Goal: Transaction & Acquisition: Book appointment/travel/reservation

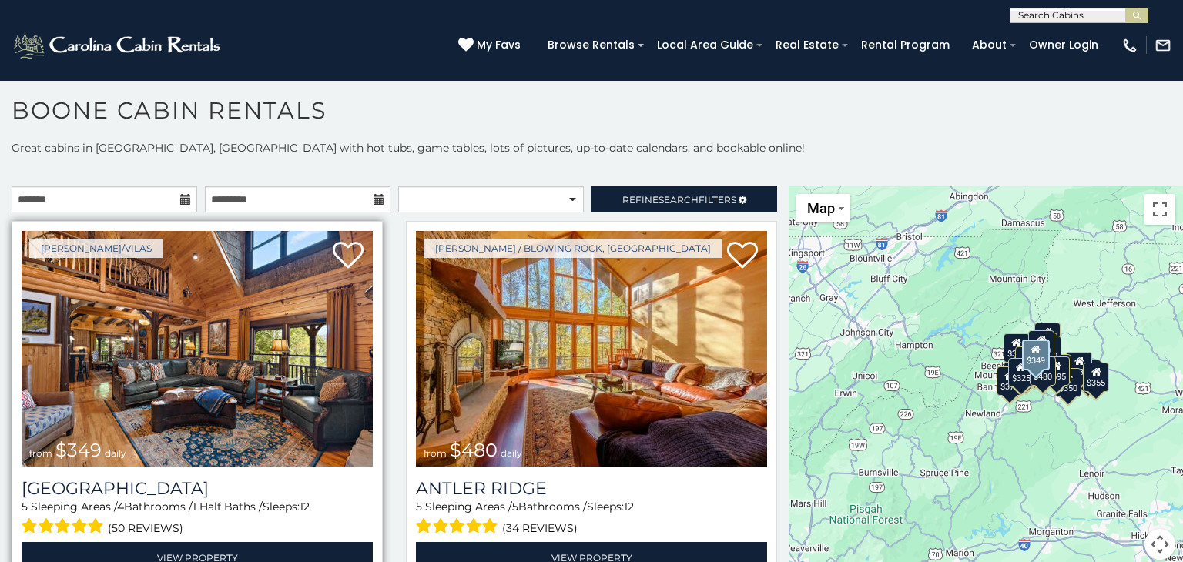
click at [183, 413] on img at bounding box center [197, 349] width 351 height 236
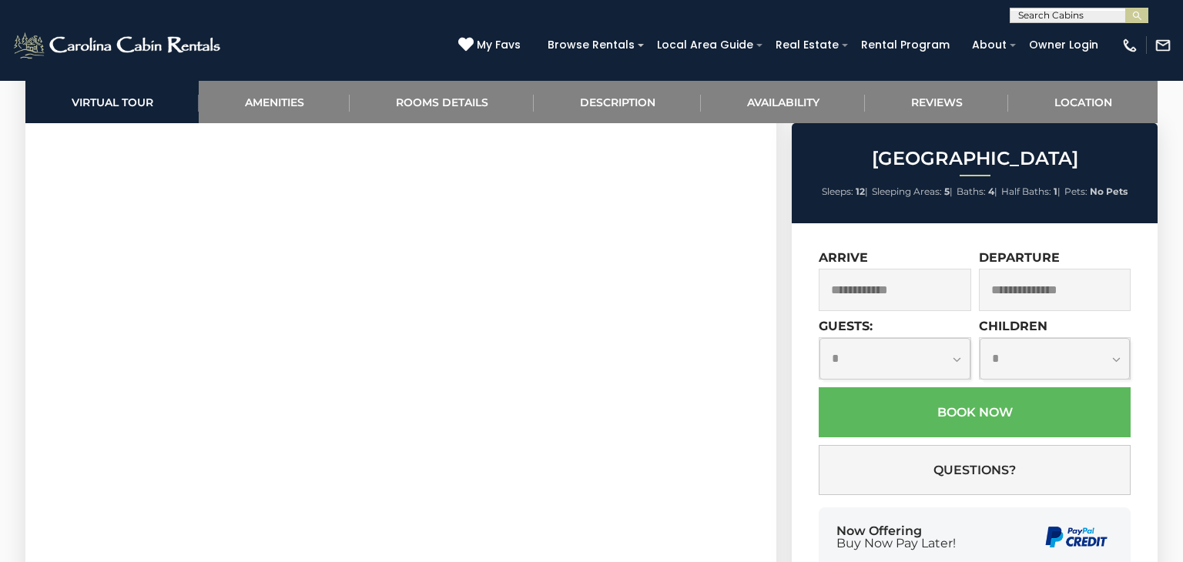
scroll to position [846, 0]
click at [923, 260] on div "Arrive" at bounding box center [895, 280] width 152 height 61
click at [924, 291] on input "text" at bounding box center [895, 290] width 152 height 42
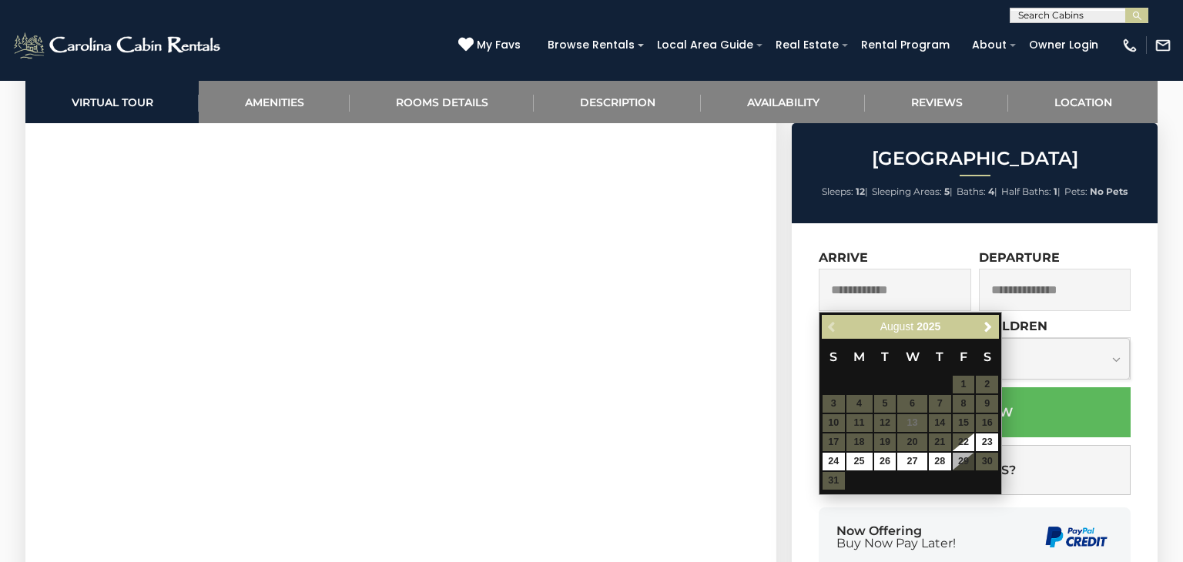
click at [924, 291] on input "text" at bounding box center [895, 290] width 152 height 42
click at [990, 328] on span "Next" at bounding box center [988, 327] width 12 height 12
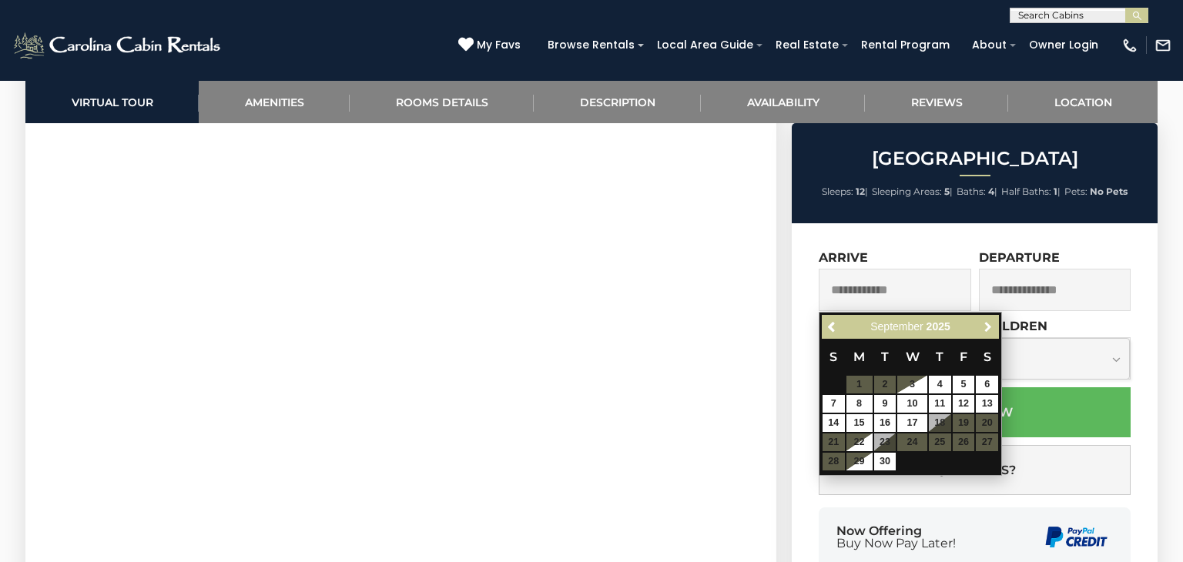
click at [990, 328] on span "Next" at bounding box center [988, 327] width 12 height 12
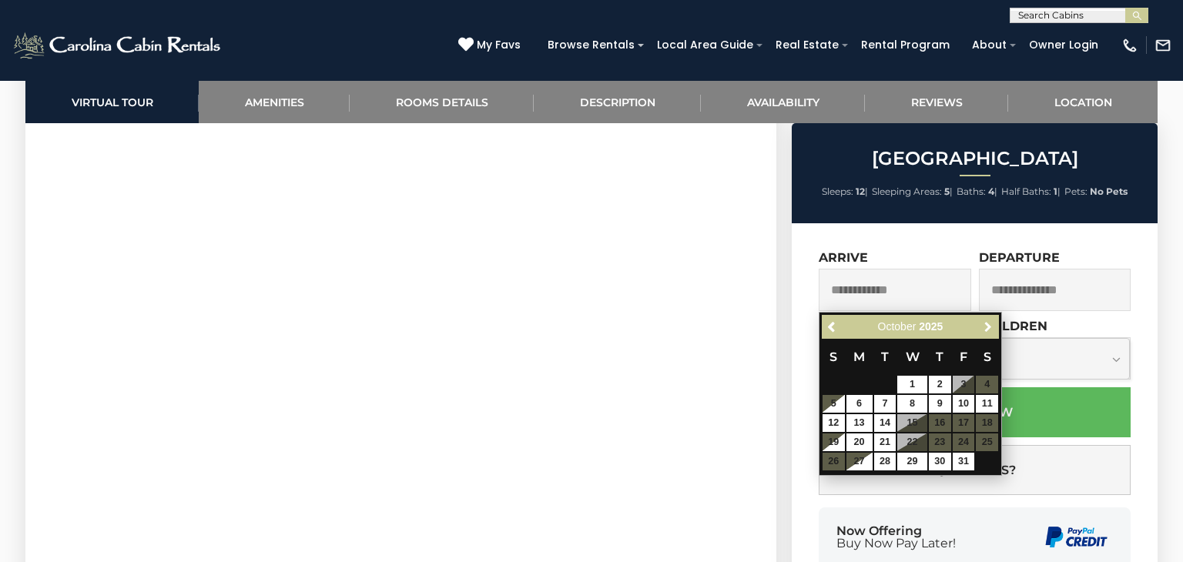
click at [990, 328] on span "Next" at bounding box center [988, 327] width 12 height 12
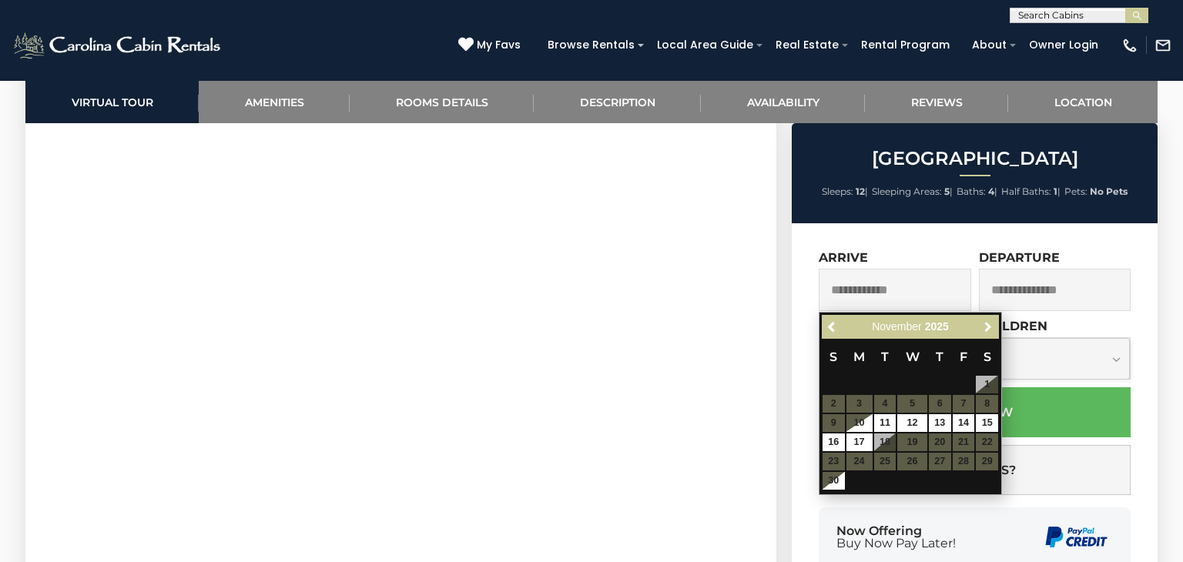
click at [990, 328] on span "Next" at bounding box center [988, 327] width 12 height 12
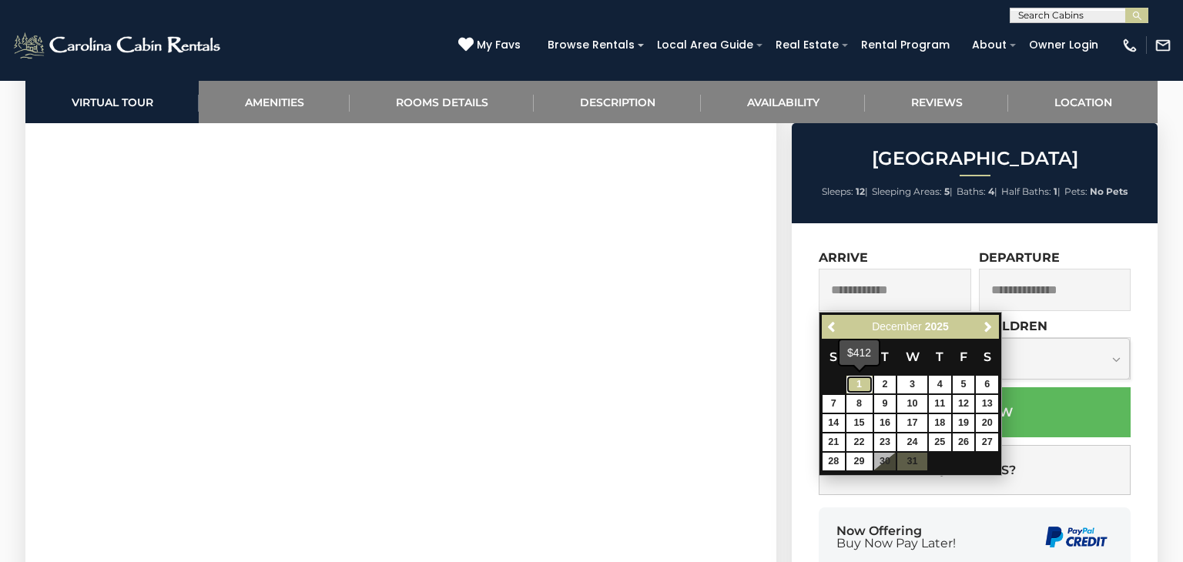
click at [857, 387] on link "1" at bounding box center [859, 385] width 26 height 18
type input "**********"
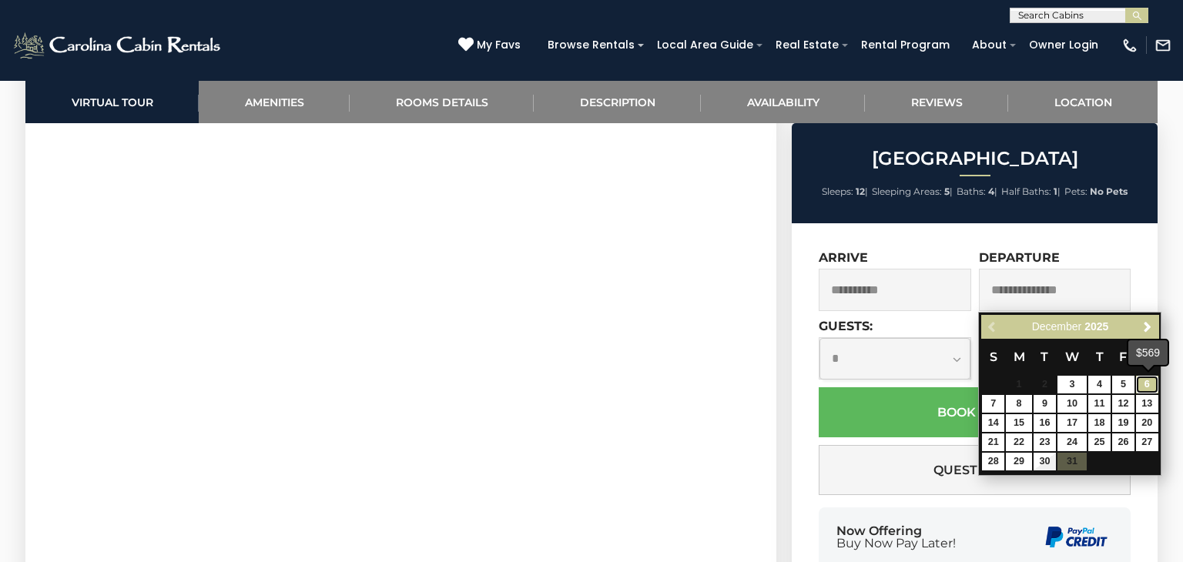
click at [1147, 383] on link "6" at bounding box center [1147, 385] width 22 height 18
type input "**********"
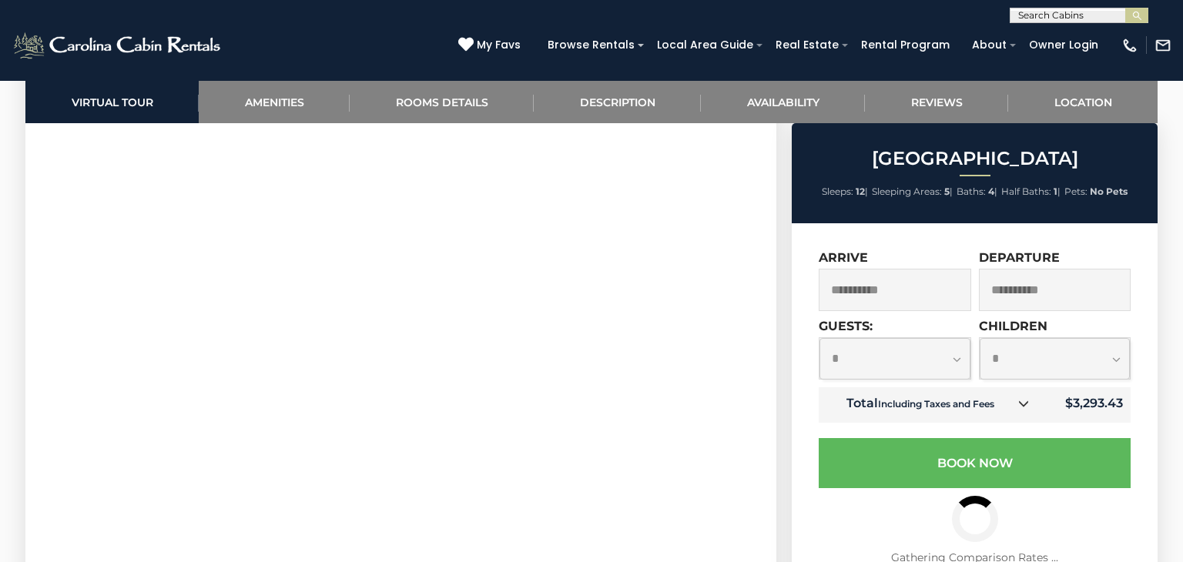
click at [961, 357] on select "**********" at bounding box center [894, 358] width 151 height 41
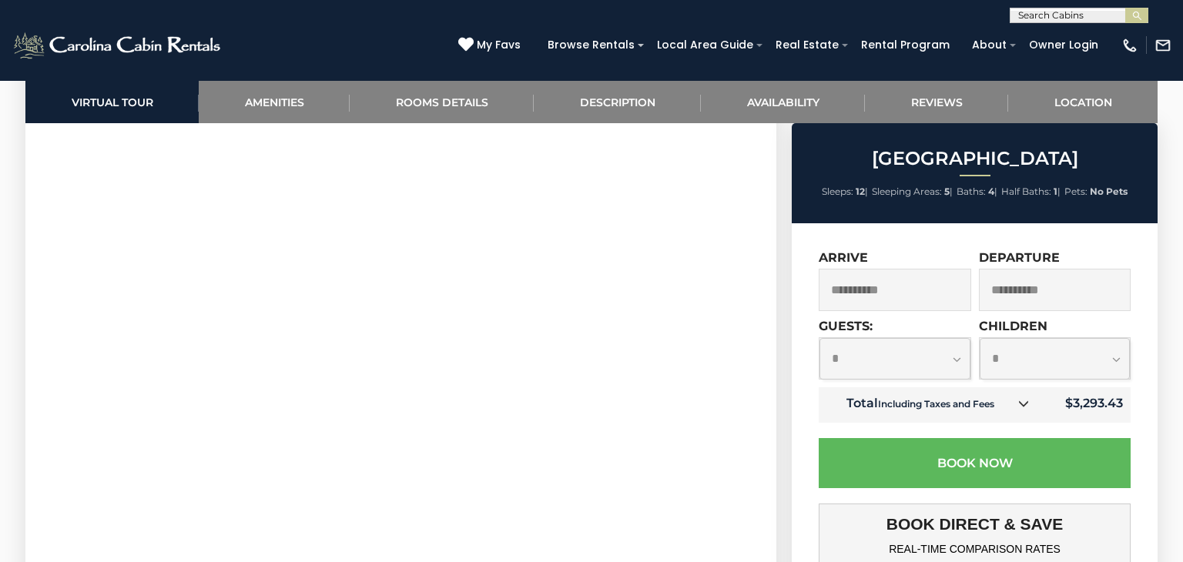
select select "*"
click at [819, 339] on select "**********" at bounding box center [894, 358] width 151 height 41
click at [1059, 376] on select "**********" at bounding box center [1055, 358] width 151 height 41
select select "*"
click at [980, 339] on select "**********" at bounding box center [1055, 358] width 151 height 41
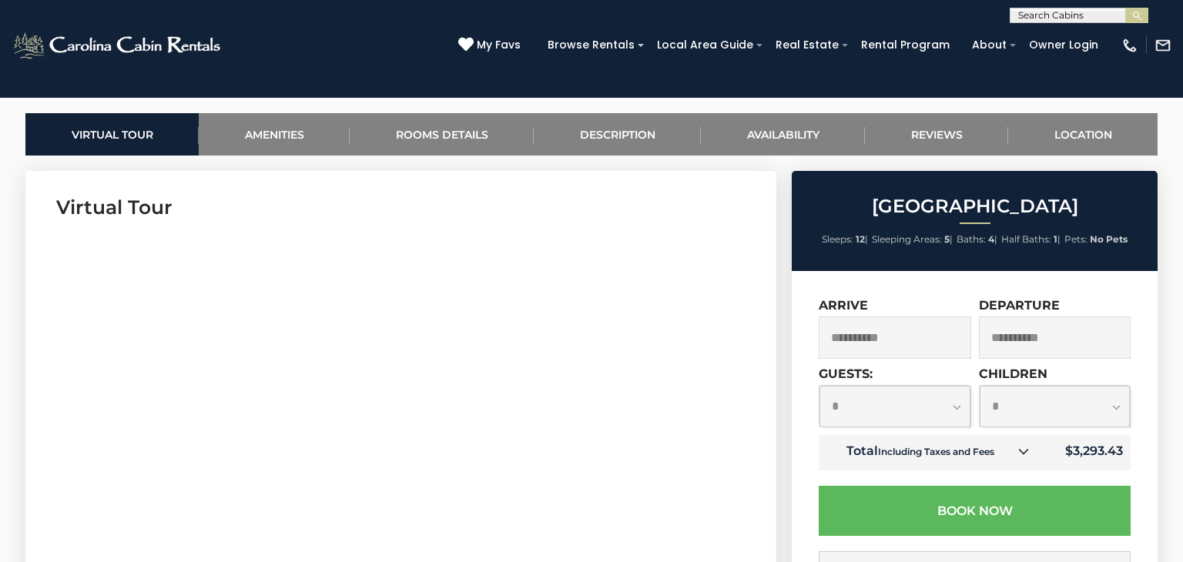
scroll to position [708, 0]
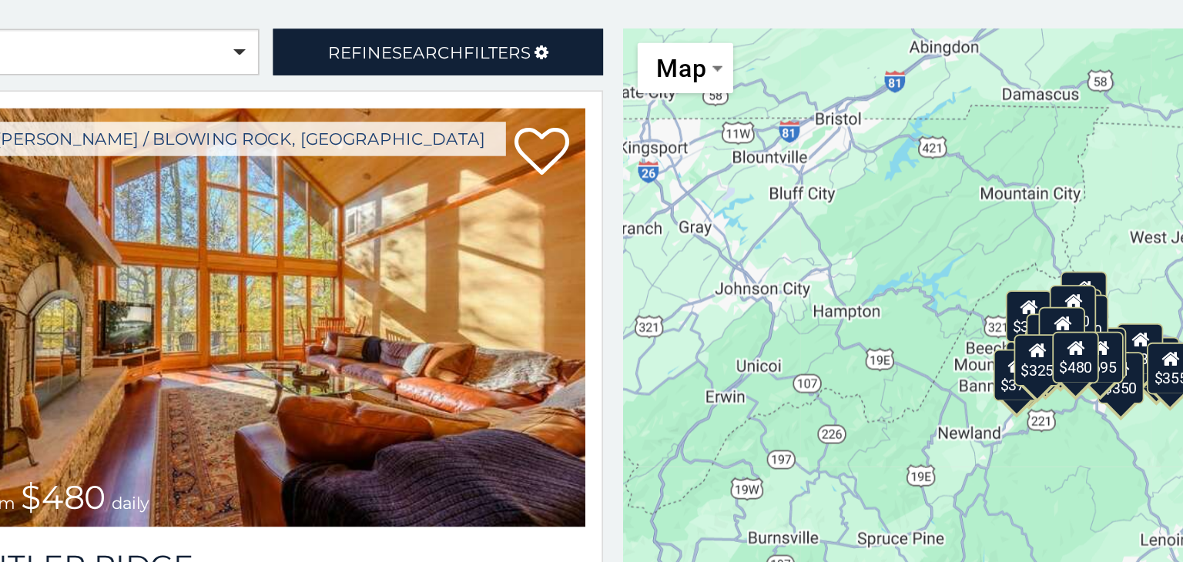
scroll to position [7, 0]
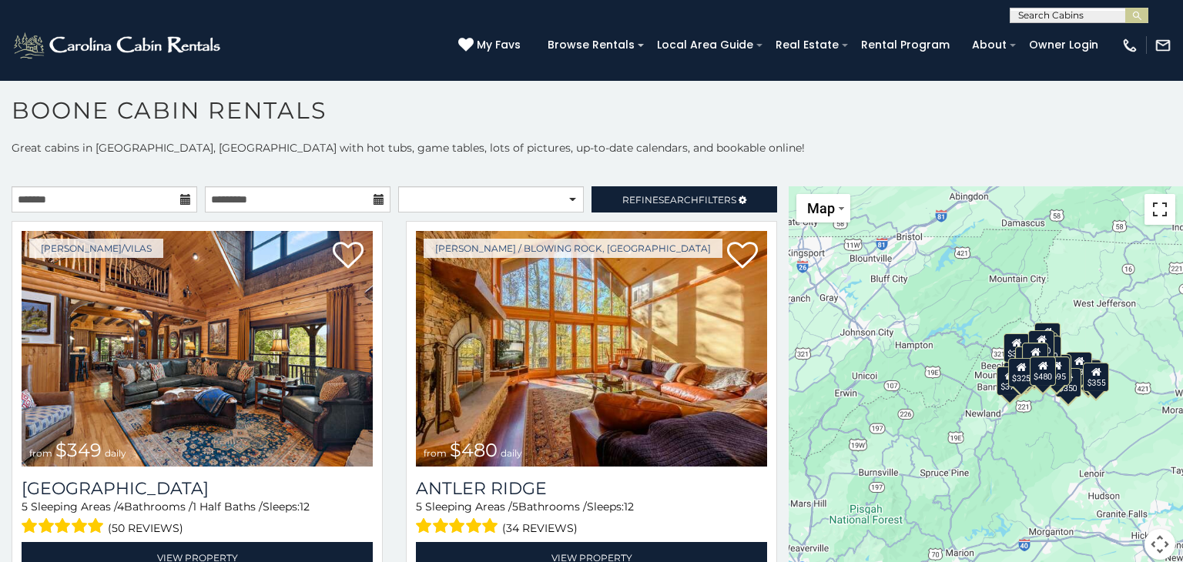
click at [1154, 220] on button "Toggle fullscreen view" at bounding box center [1159, 209] width 31 height 31
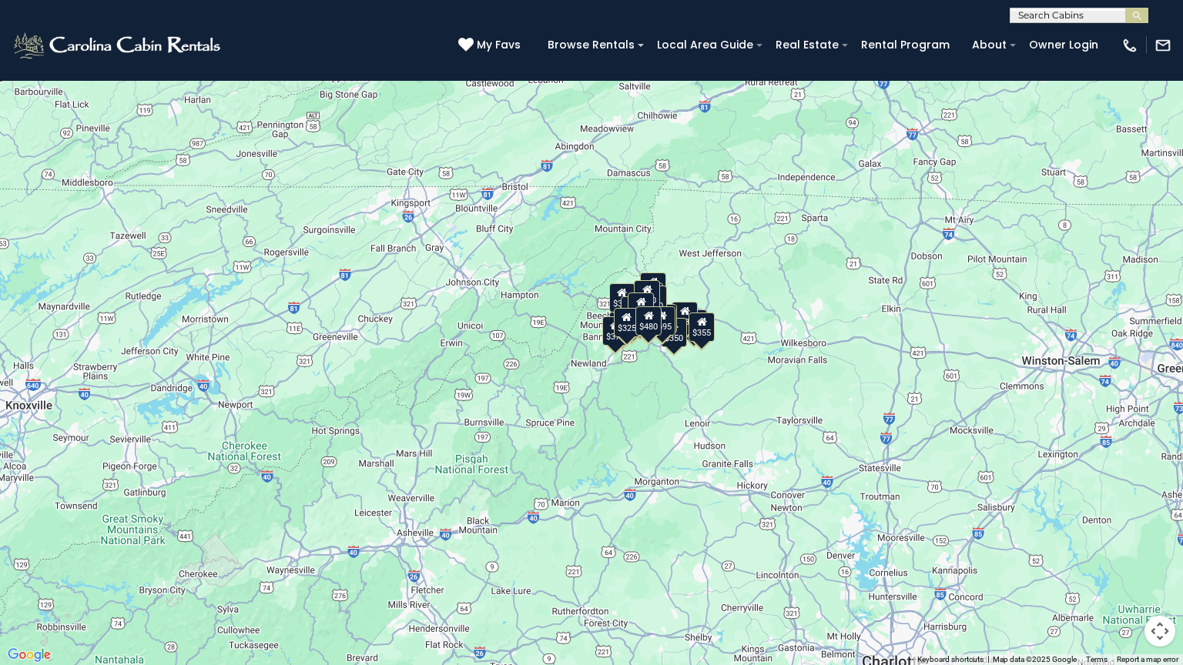
click at [608, 333] on div "$375" at bounding box center [615, 331] width 26 height 29
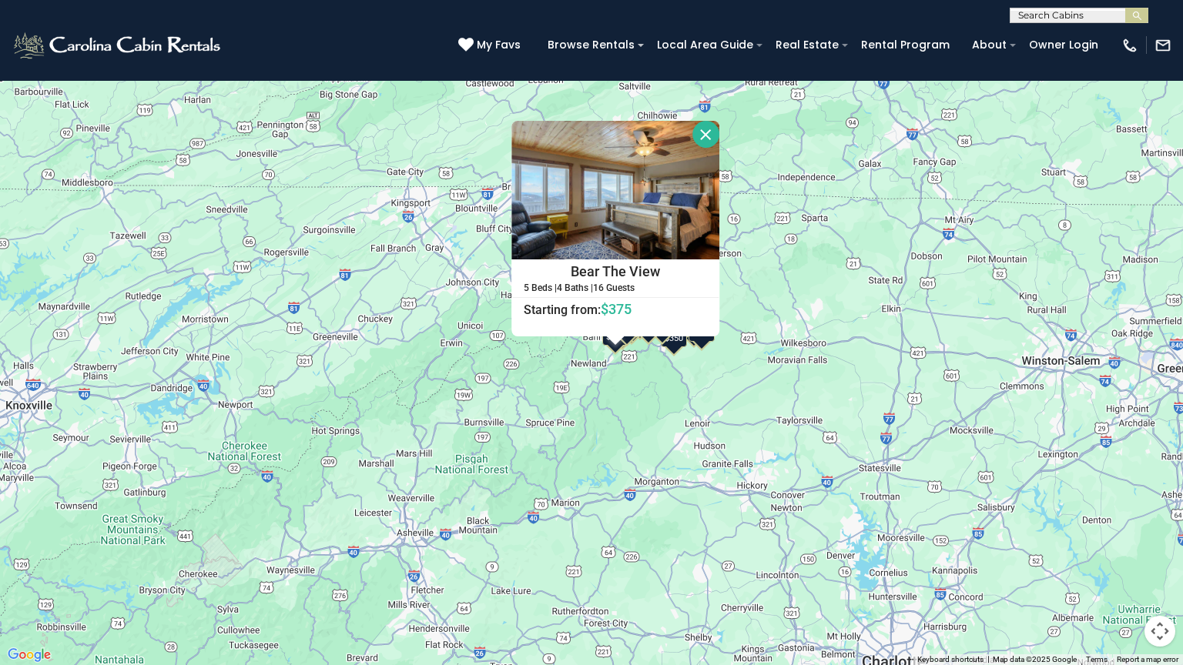
click at [716, 140] on button "Close" at bounding box center [705, 134] width 27 height 27
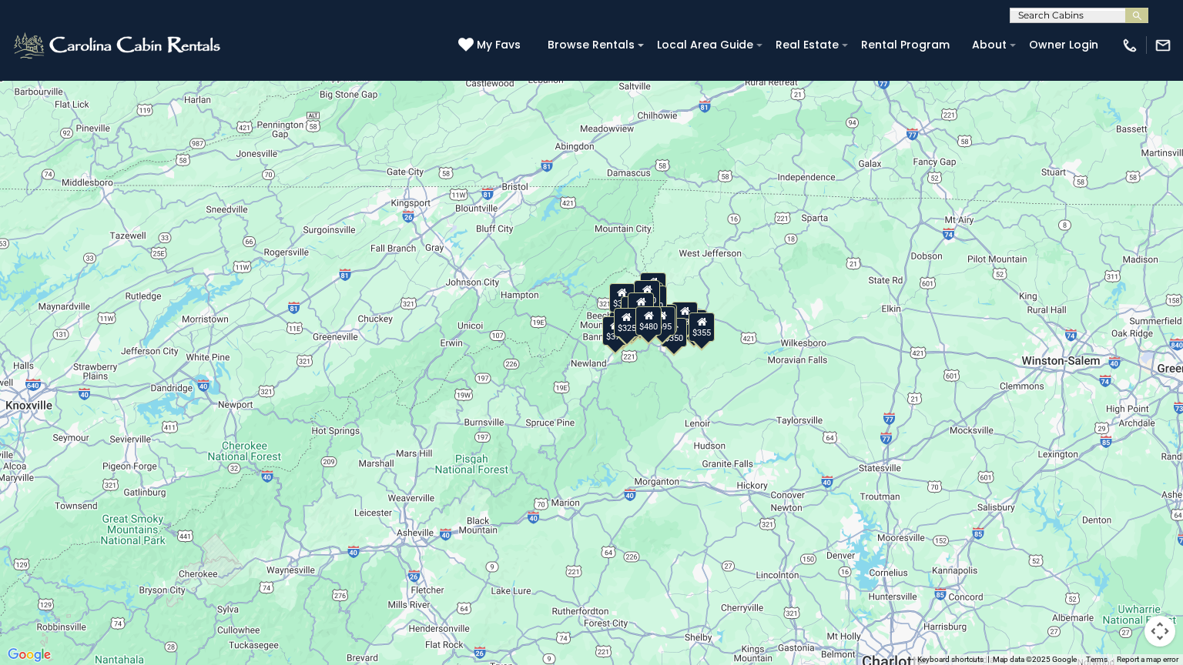
click at [659, 284] on div "$320" at bounding box center [647, 294] width 26 height 29
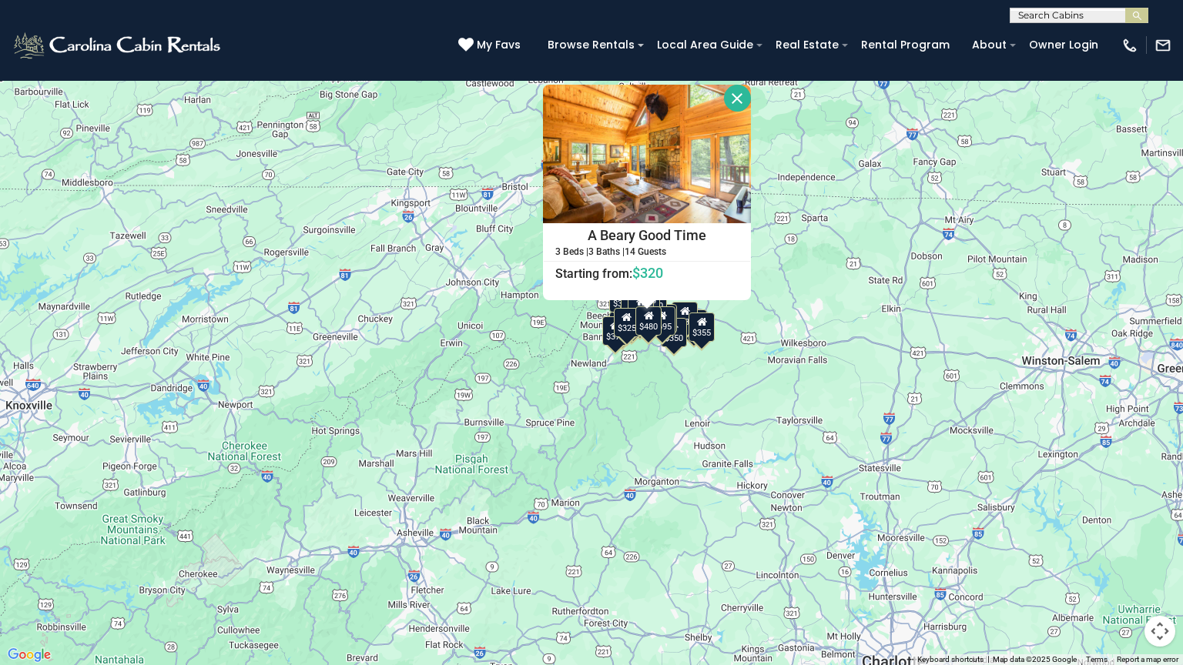
click at [659, 284] on div "A Beary Good Time 3 Beds | 3 Baths | 14 Guests Distance from your point: %dist%…" at bounding box center [647, 193] width 208 height 216
click at [699, 109] on img at bounding box center [647, 154] width 208 height 139
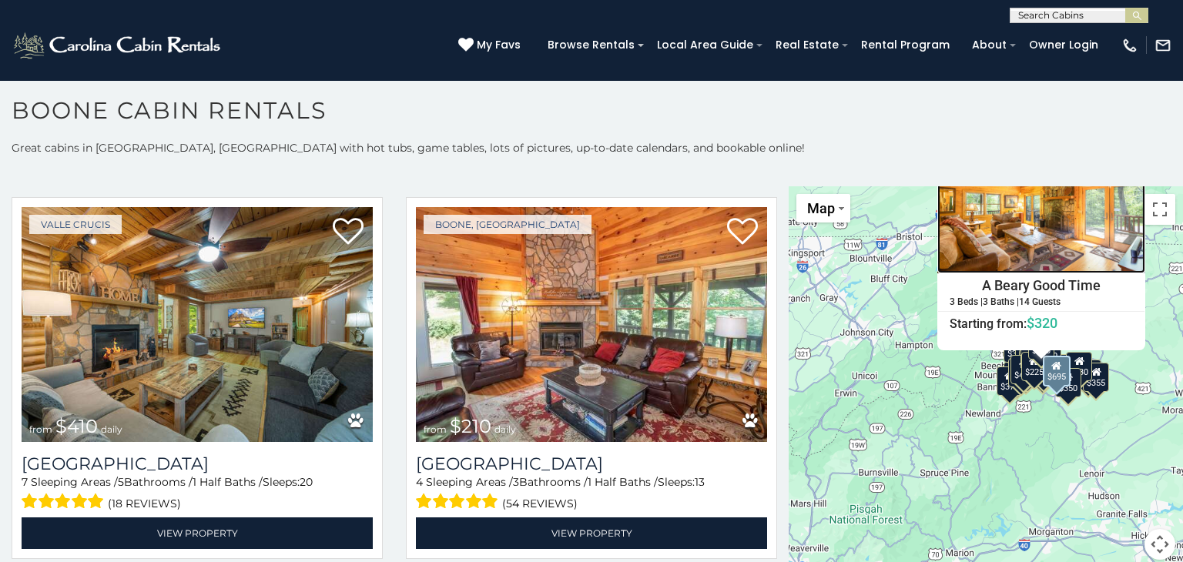
scroll to position [4995, 0]
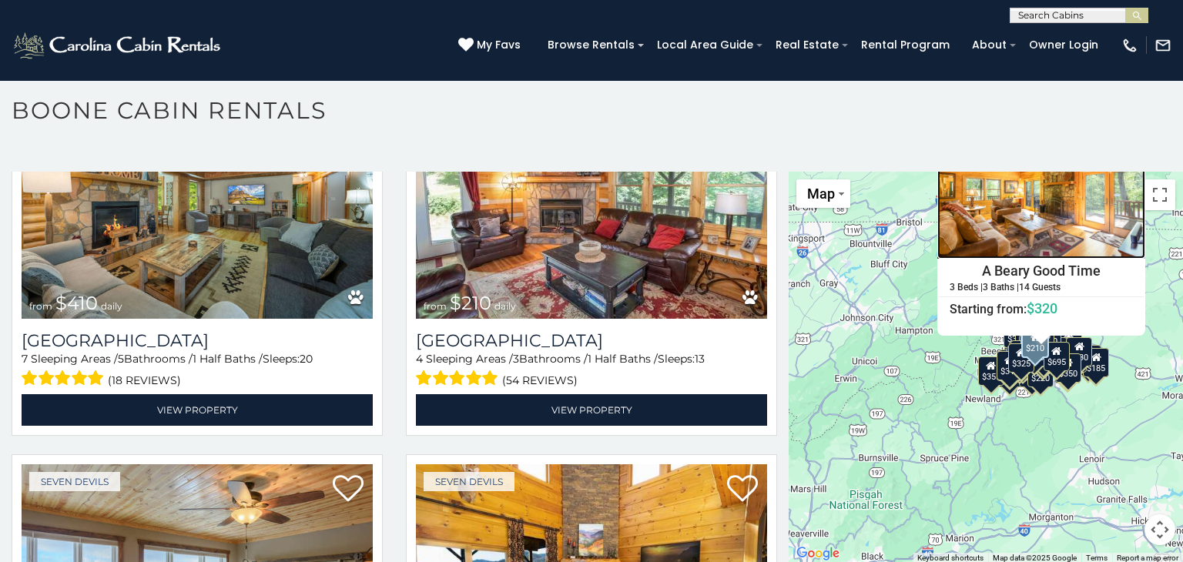
scroll to position [5046, 0]
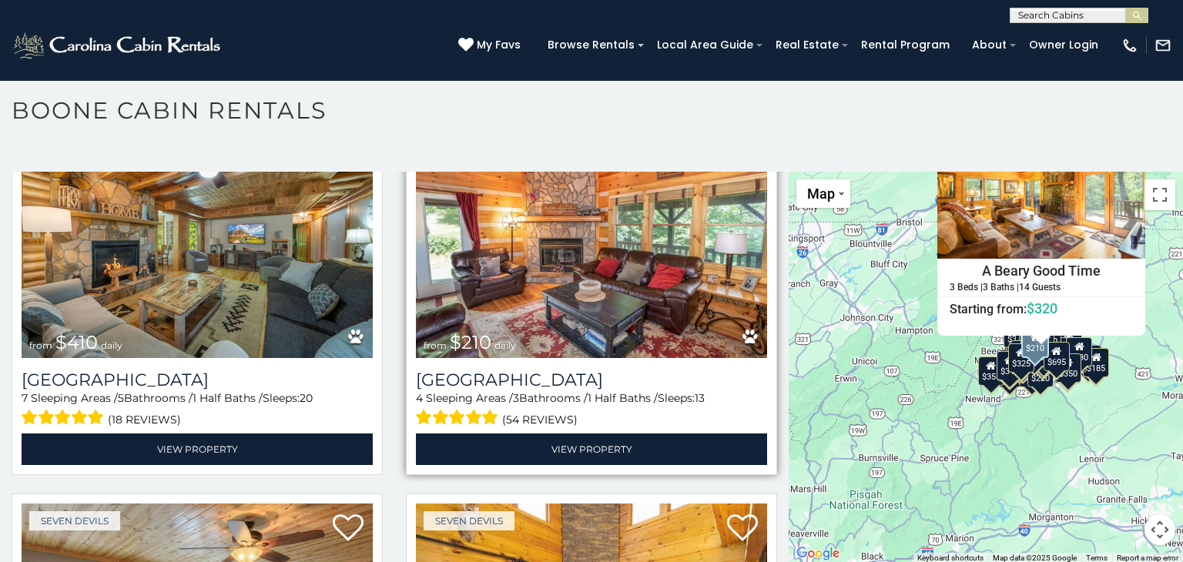
click at [567, 219] on img at bounding box center [591, 241] width 351 height 236
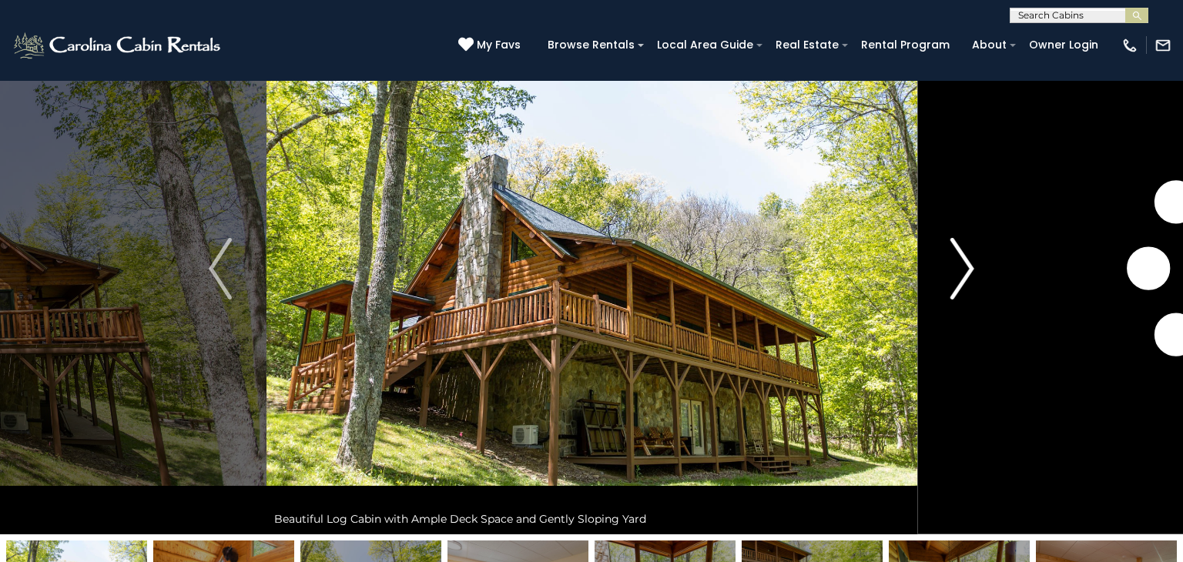
click at [964, 279] on img "Next" at bounding box center [962, 269] width 23 height 62
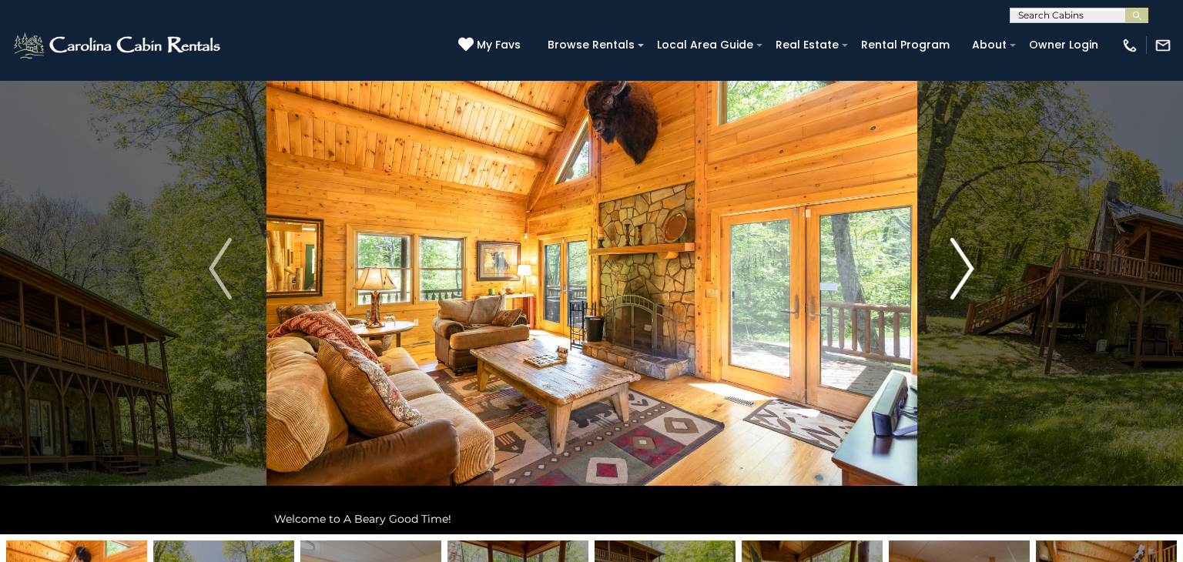
click at [964, 279] on img "Next" at bounding box center [962, 269] width 23 height 62
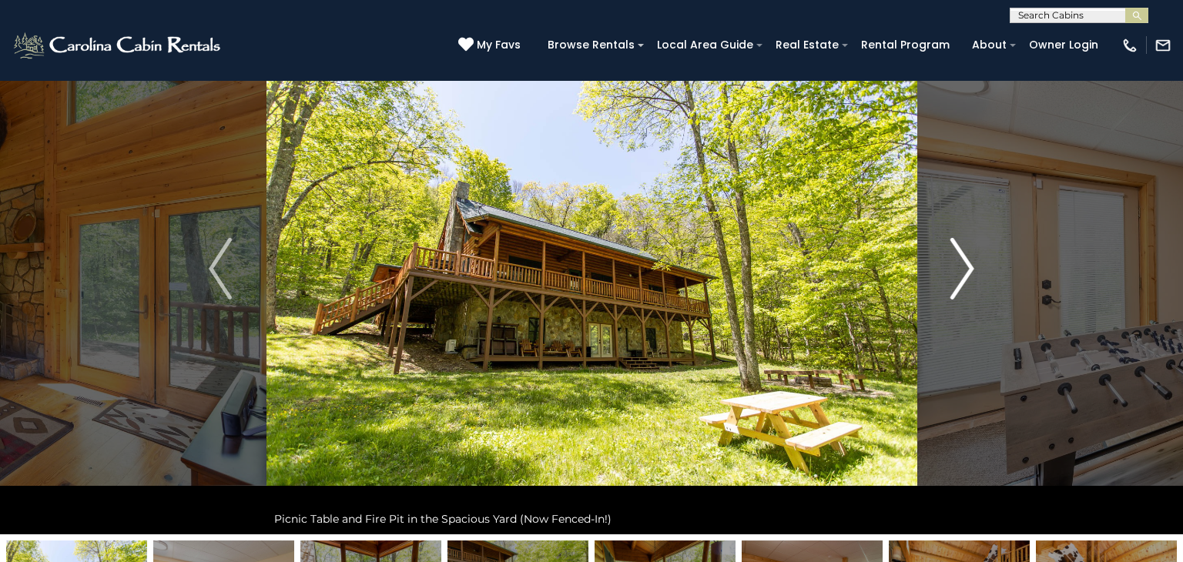
click at [964, 279] on img "Next" at bounding box center [962, 269] width 23 height 62
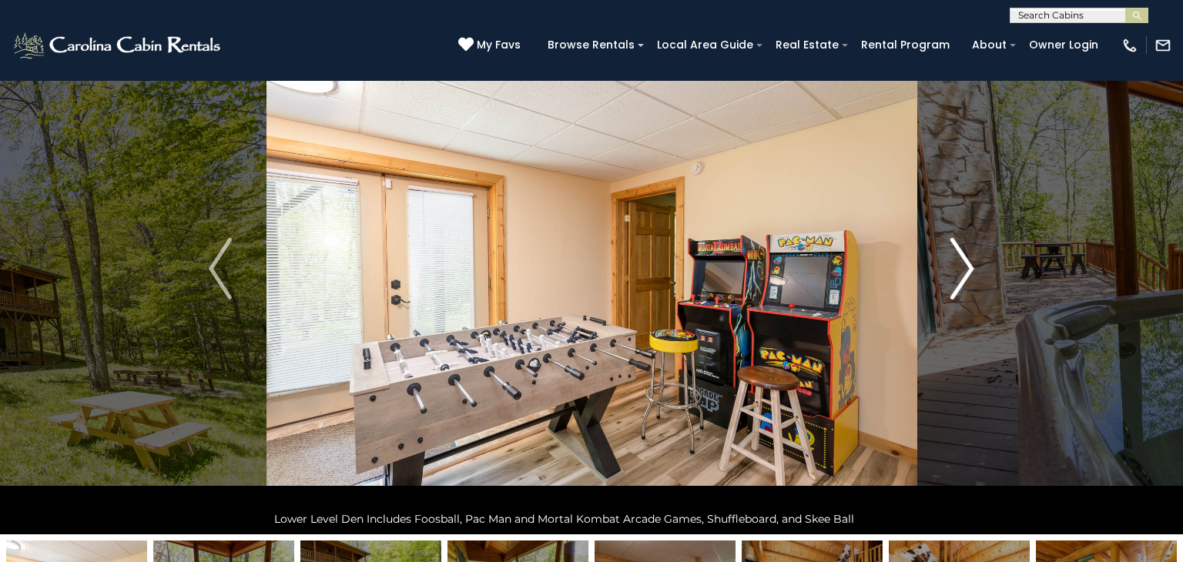
click at [964, 279] on img "Next" at bounding box center [962, 269] width 23 height 62
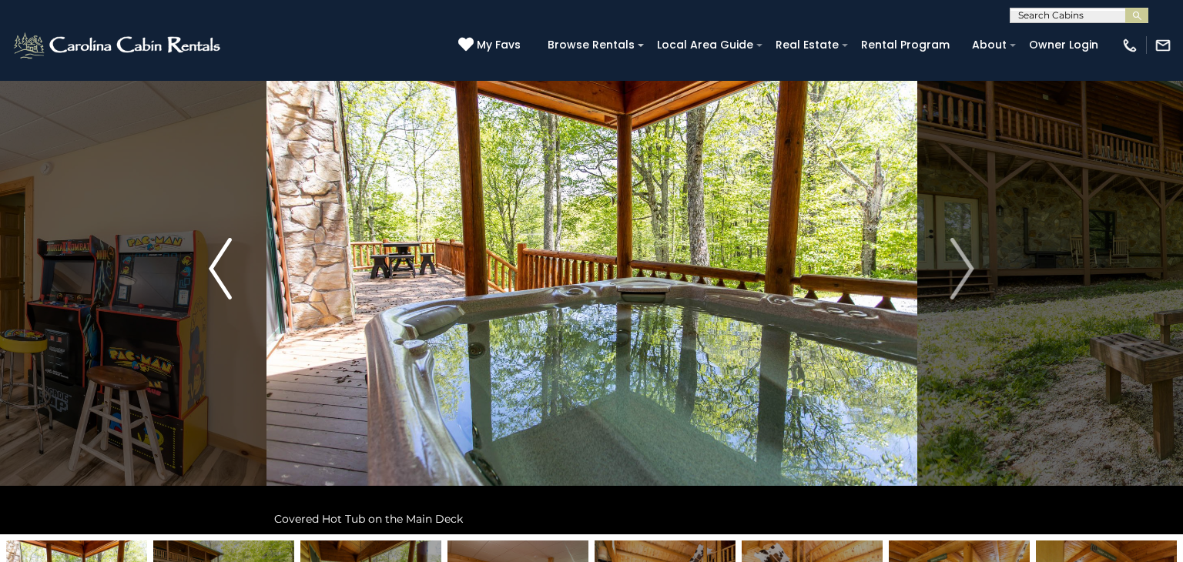
click at [227, 273] on img "Previous" at bounding box center [220, 269] width 23 height 62
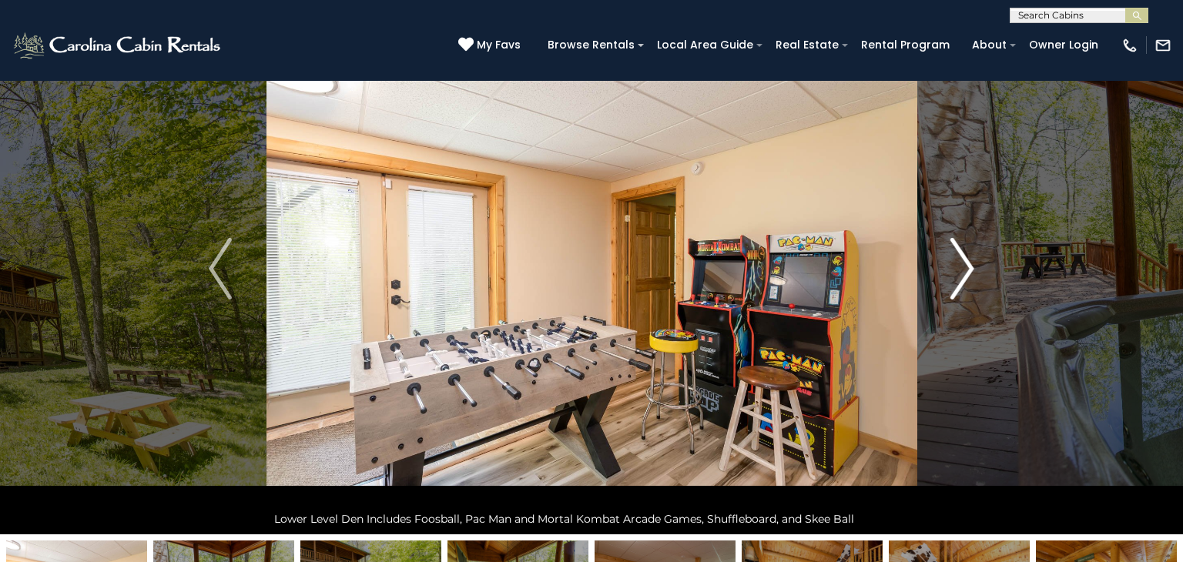
click at [967, 273] on img "Next" at bounding box center [962, 269] width 23 height 62
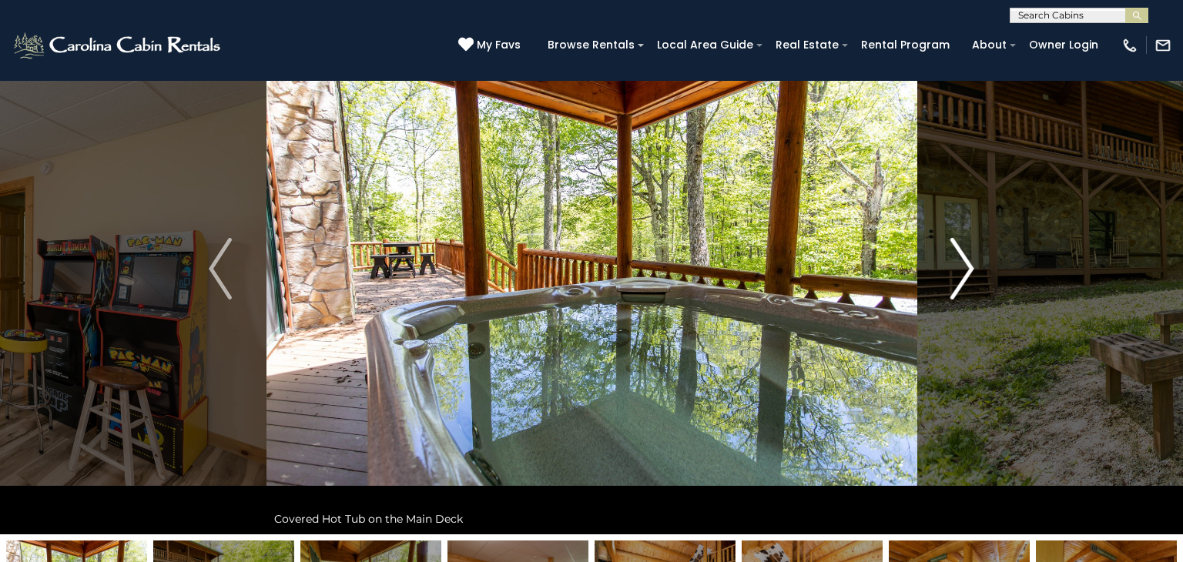
click at [967, 273] on img "Next" at bounding box center [962, 269] width 23 height 62
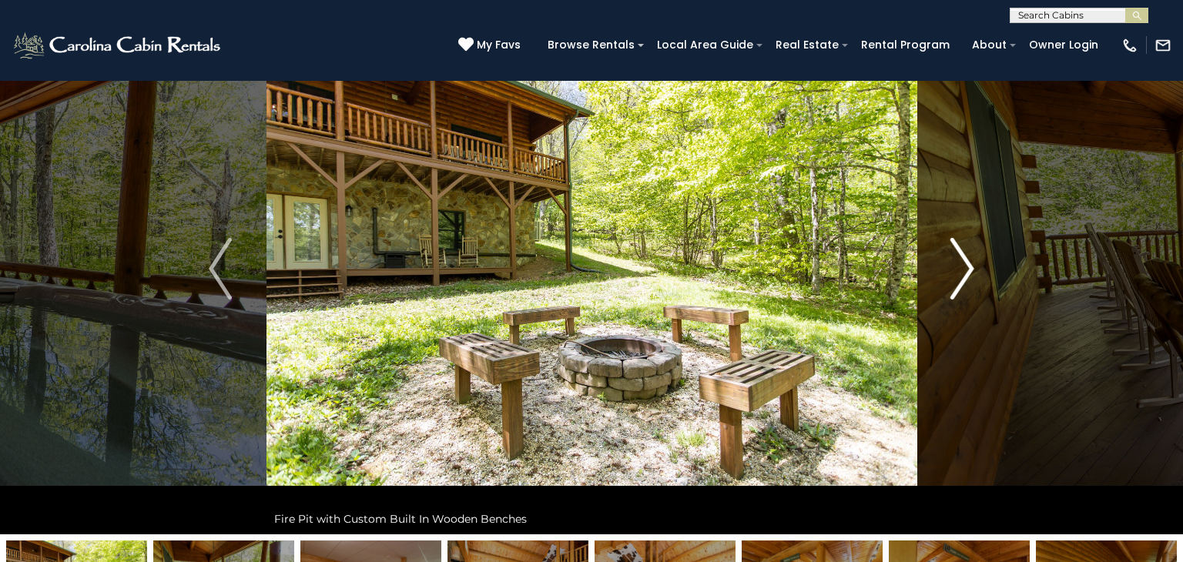
click at [967, 273] on img "Next" at bounding box center [962, 269] width 23 height 62
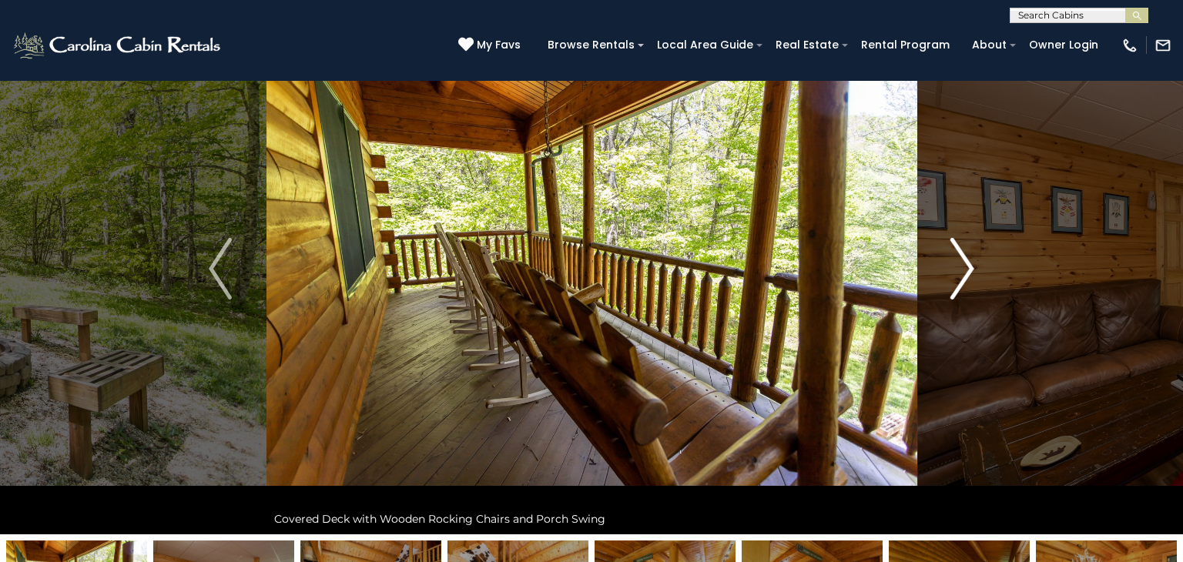
click at [968, 273] on img "Next" at bounding box center [962, 269] width 23 height 62
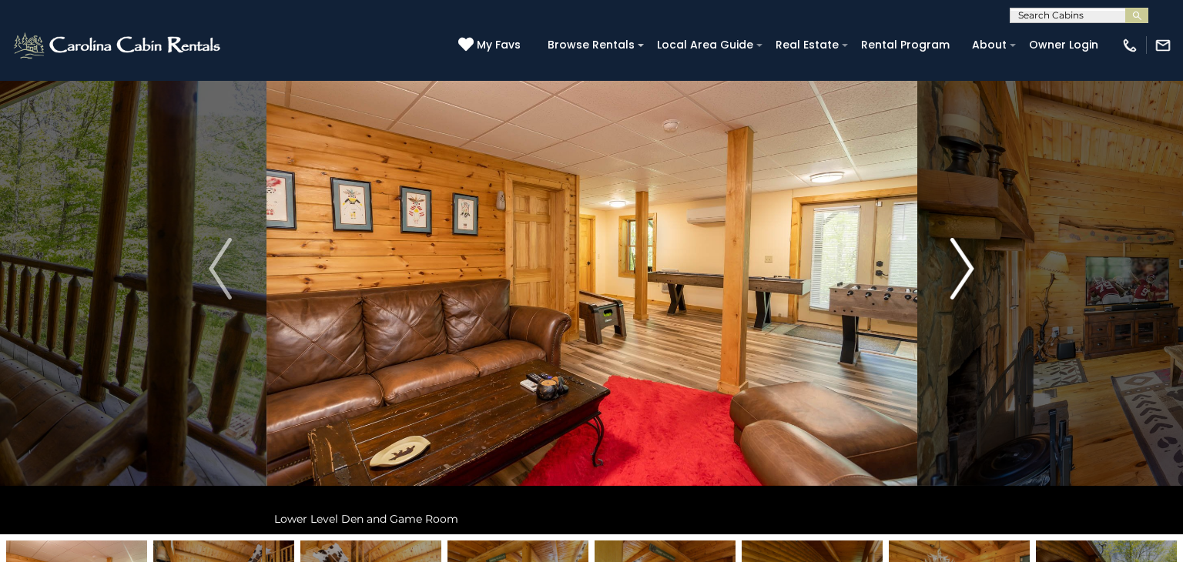
click at [968, 273] on img "Next" at bounding box center [962, 269] width 23 height 62
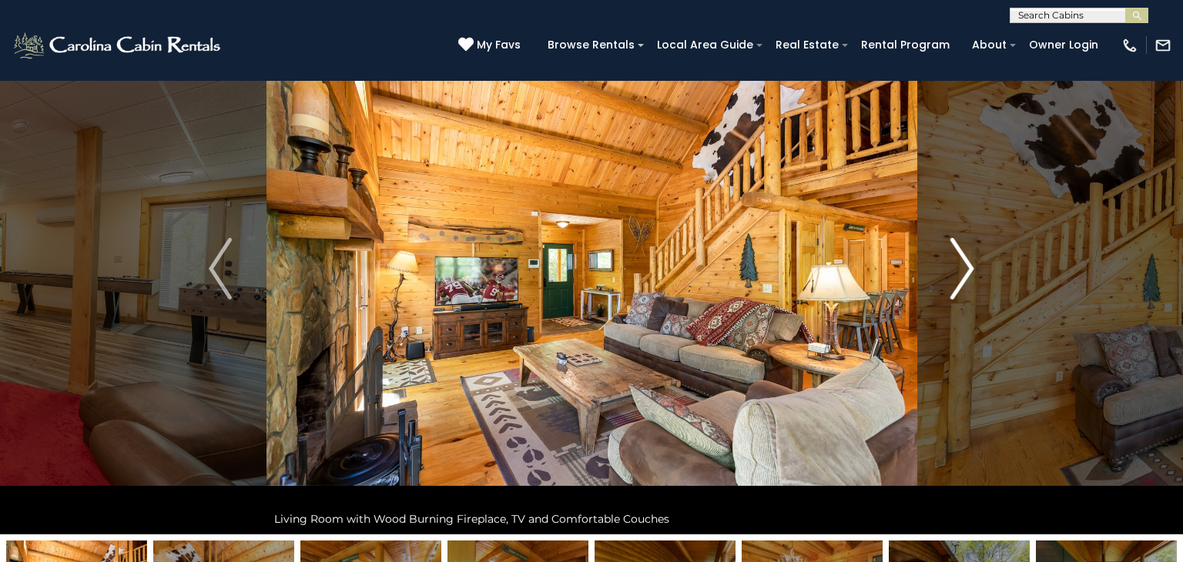
click at [968, 273] on img "Next" at bounding box center [962, 269] width 23 height 62
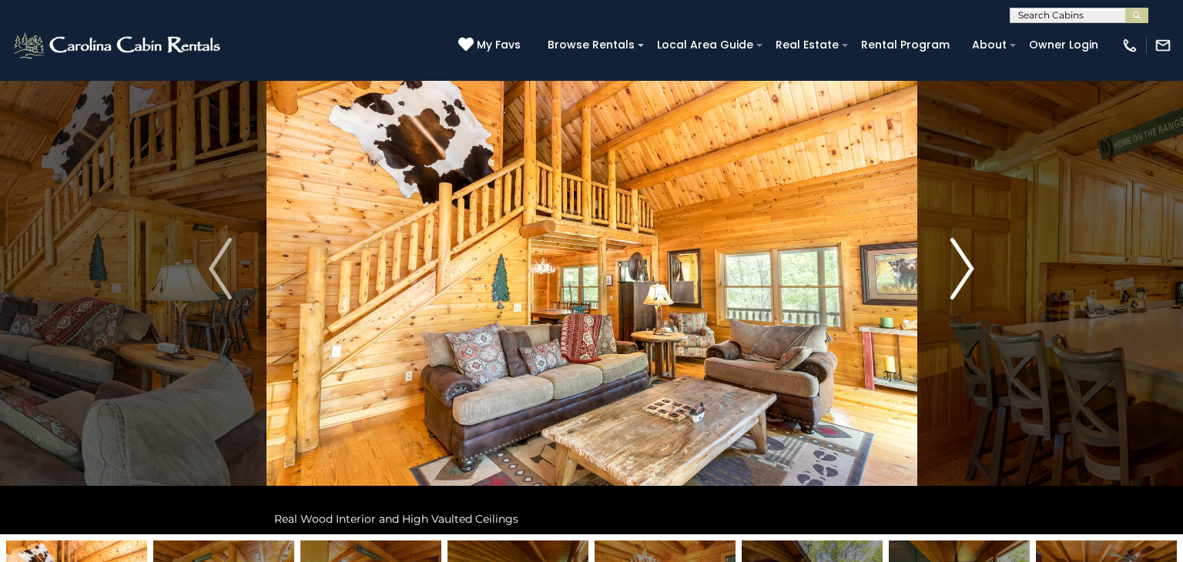
click at [968, 273] on img "Next" at bounding box center [962, 269] width 23 height 62
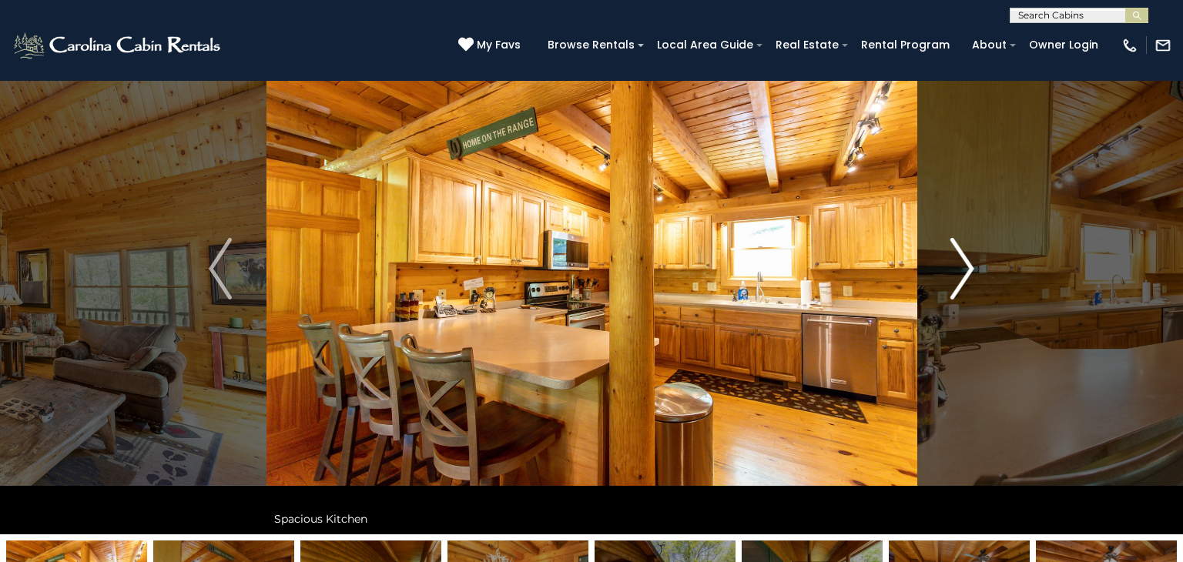
click at [968, 273] on img "Next" at bounding box center [962, 269] width 23 height 62
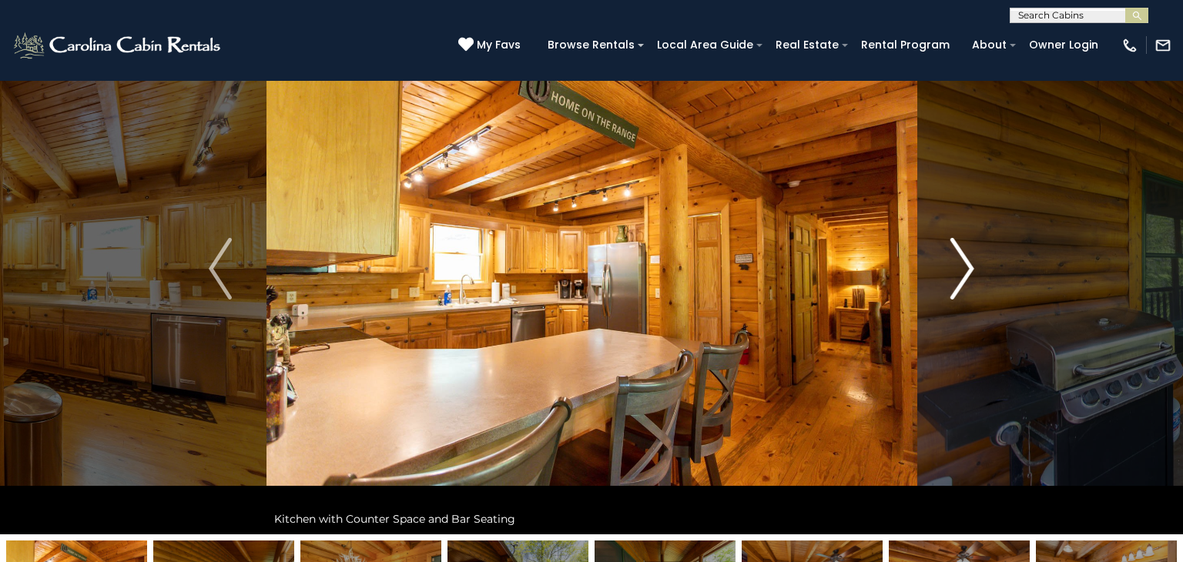
click at [968, 273] on img "Next" at bounding box center [962, 269] width 23 height 62
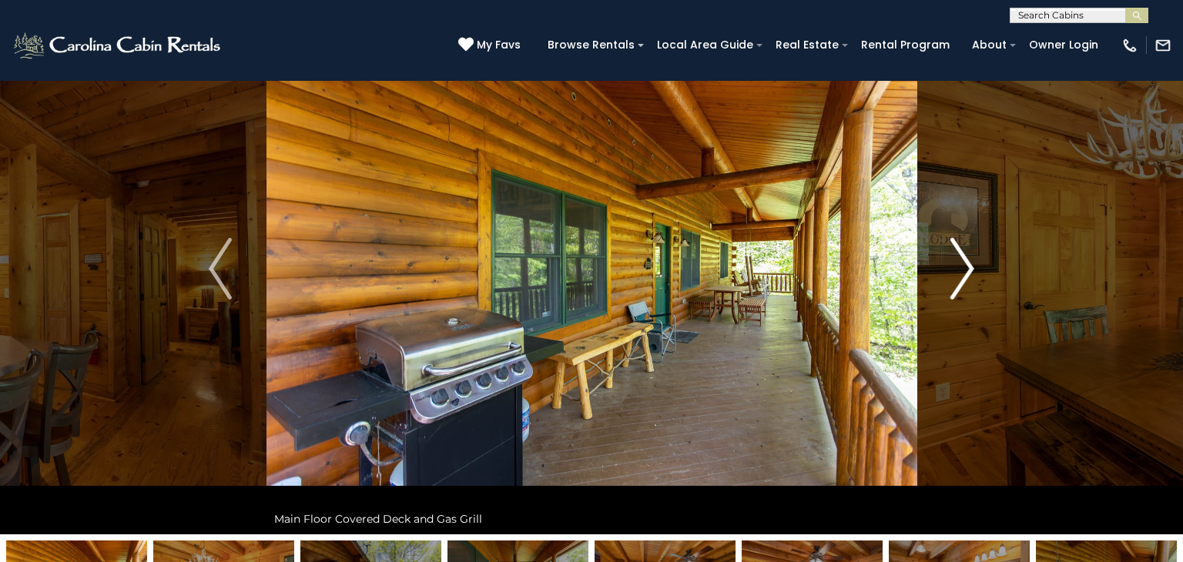
click at [968, 273] on img "Next" at bounding box center [962, 269] width 23 height 62
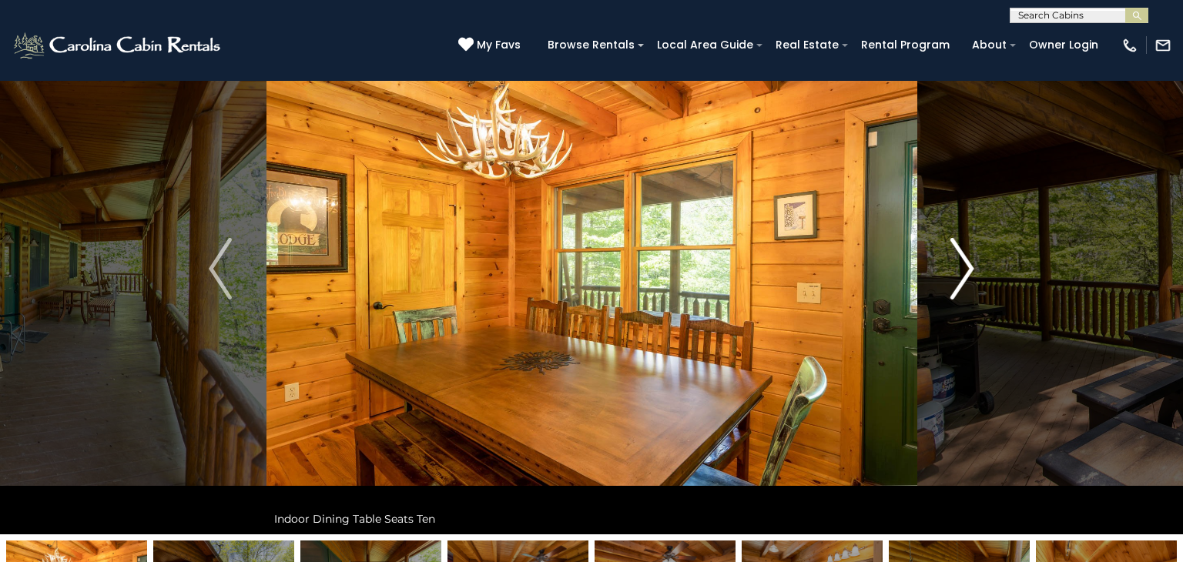
click at [968, 273] on img "Next" at bounding box center [962, 269] width 23 height 62
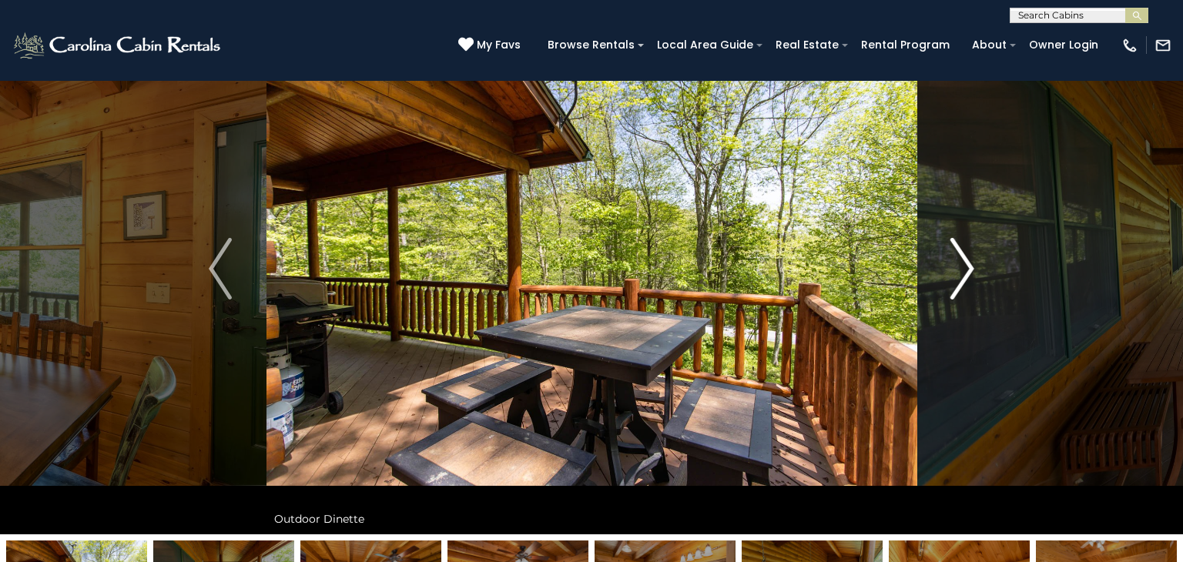
click at [968, 273] on img "Next" at bounding box center [962, 269] width 23 height 62
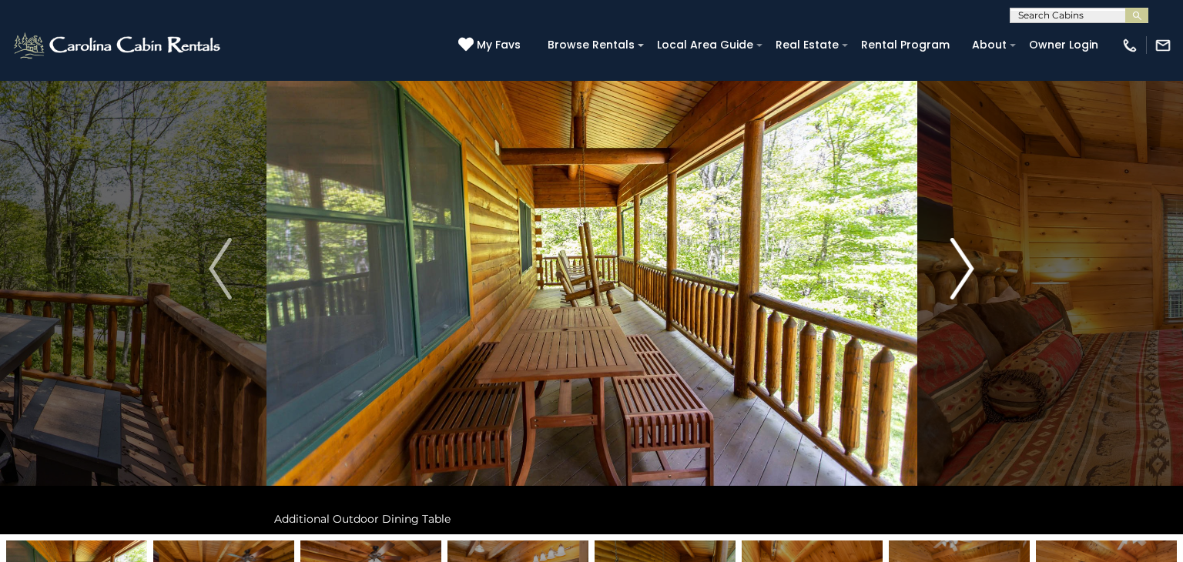
click at [968, 273] on img "Next" at bounding box center [962, 269] width 23 height 62
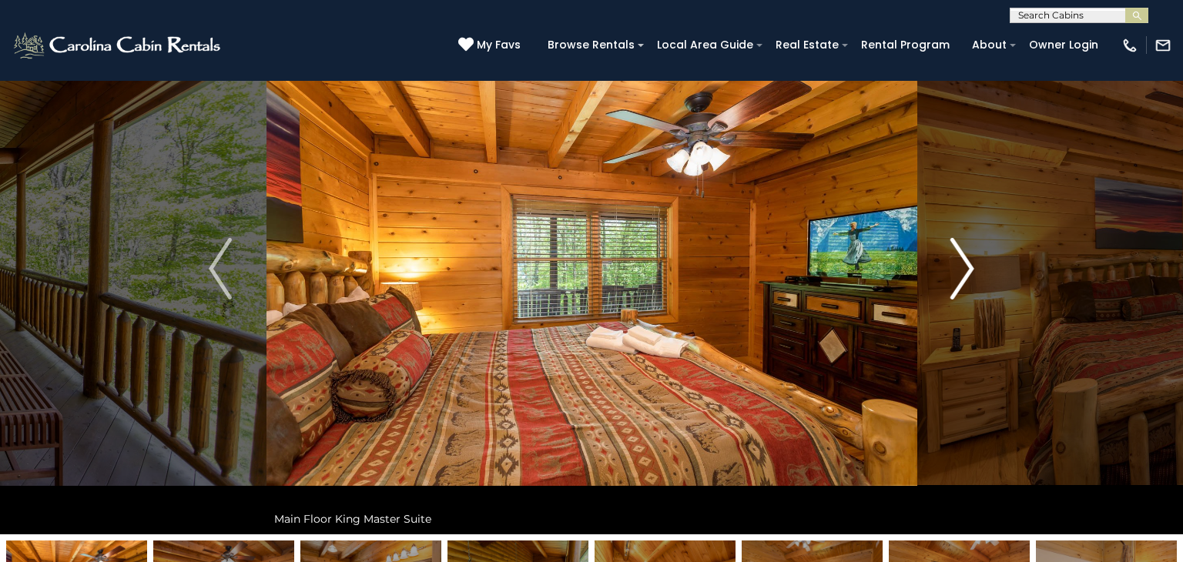
click at [968, 273] on img "Next" at bounding box center [962, 269] width 23 height 62
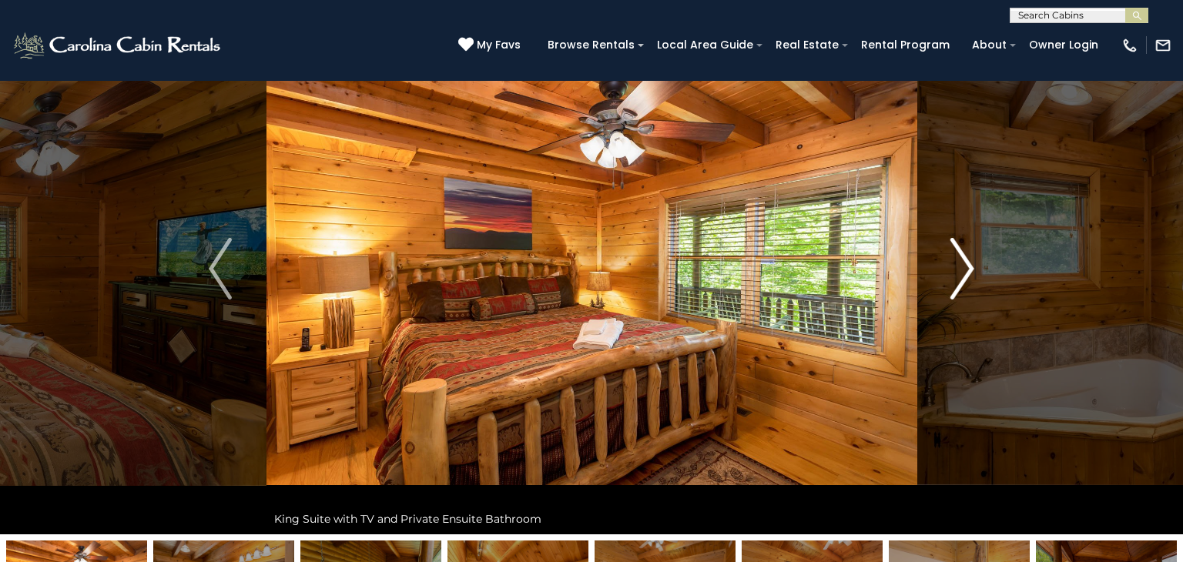
click at [968, 273] on img "Next" at bounding box center [962, 269] width 23 height 62
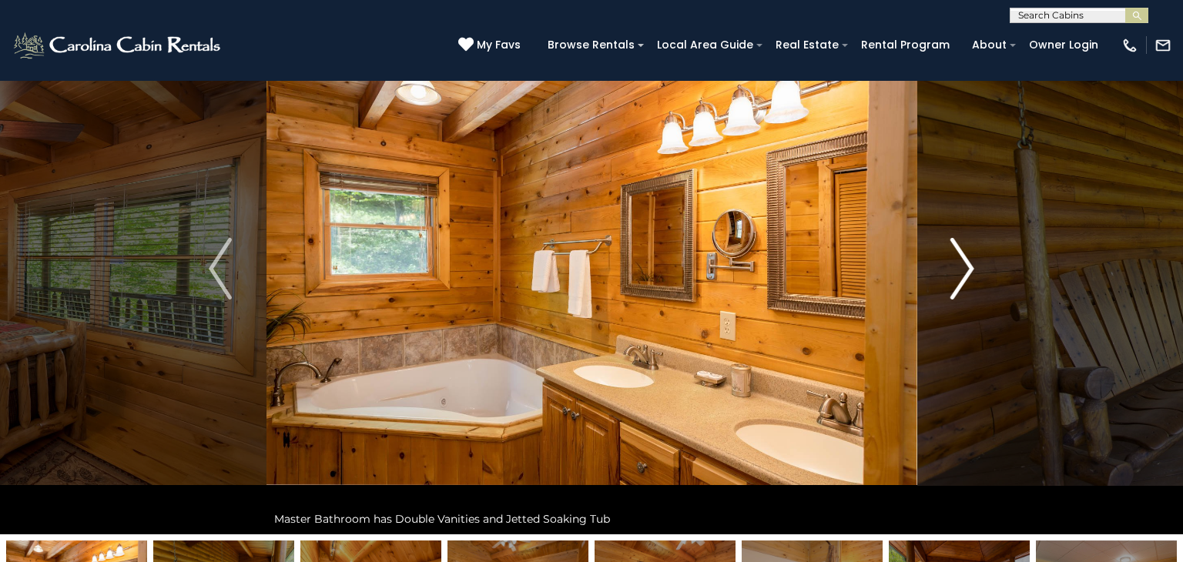
click at [968, 273] on img "Next" at bounding box center [962, 269] width 23 height 62
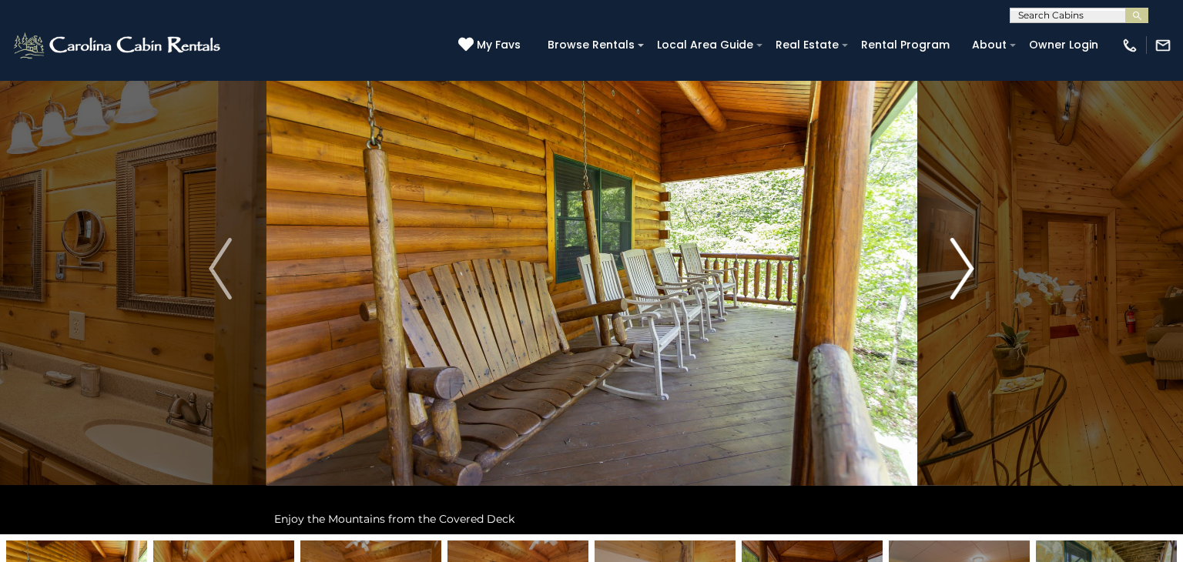
click at [968, 273] on img "Next" at bounding box center [962, 269] width 23 height 62
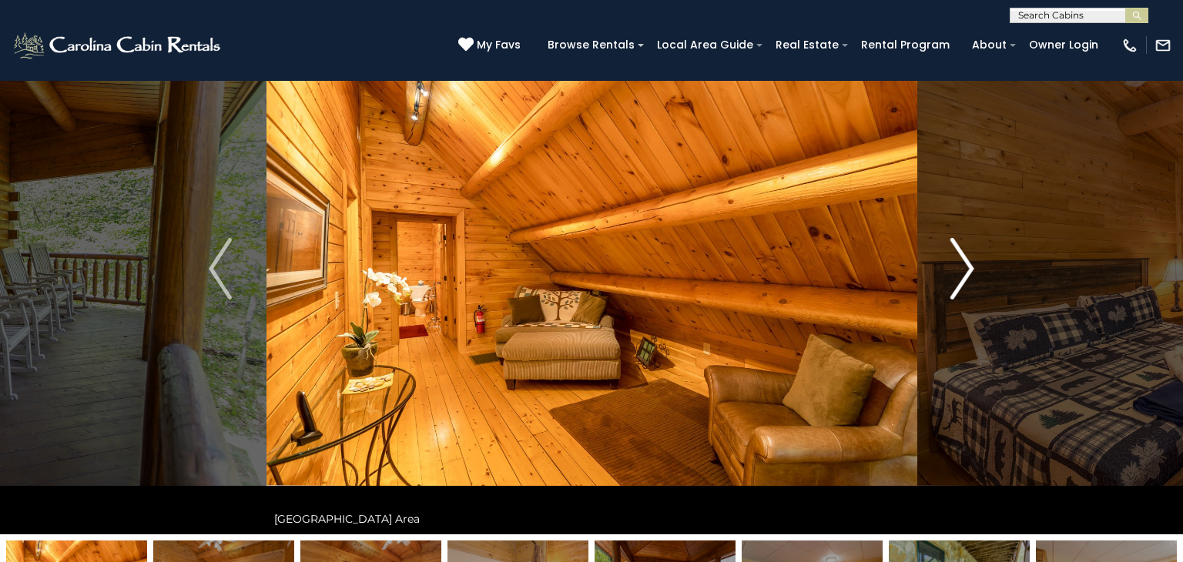
click at [968, 273] on img "Next" at bounding box center [962, 269] width 23 height 62
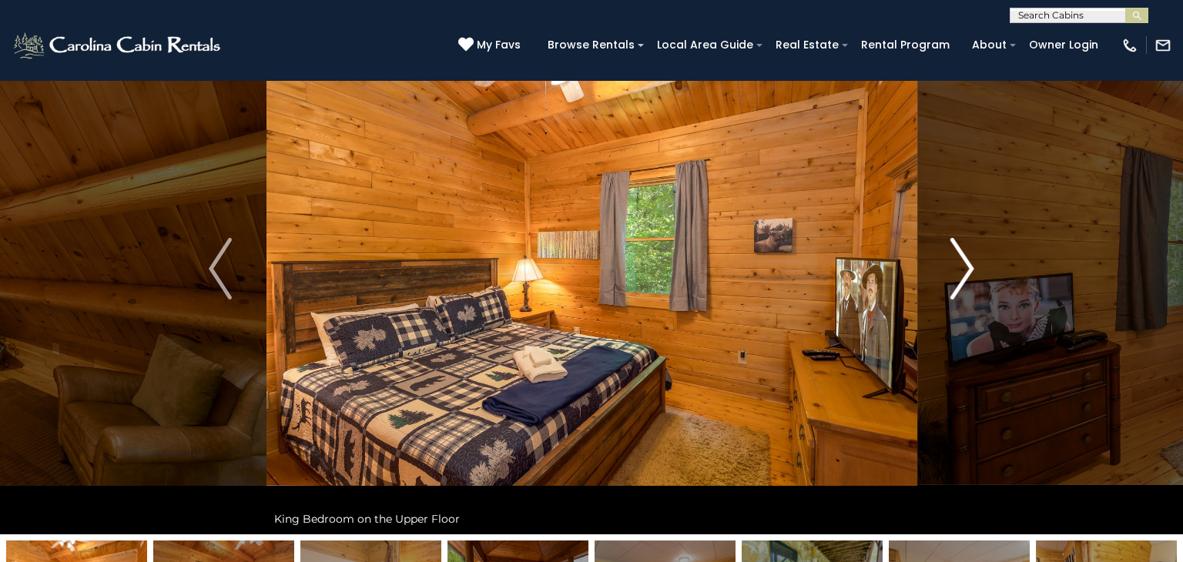
click at [968, 273] on img "Next" at bounding box center [962, 269] width 23 height 62
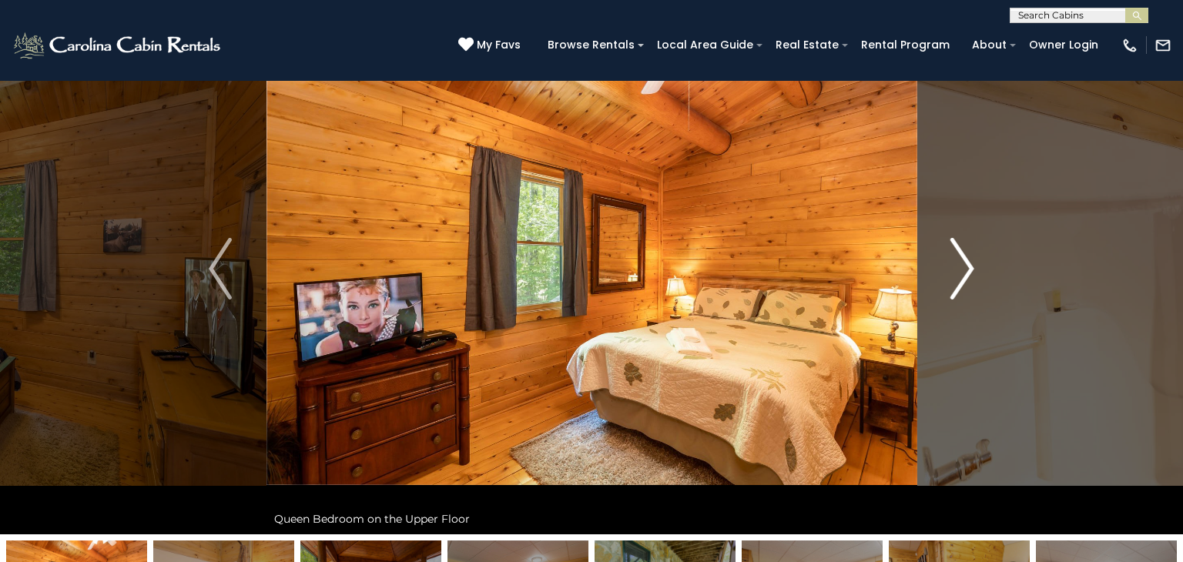
click at [968, 273] on img "Next" at bounding box center [962, 269] width 23 height 62
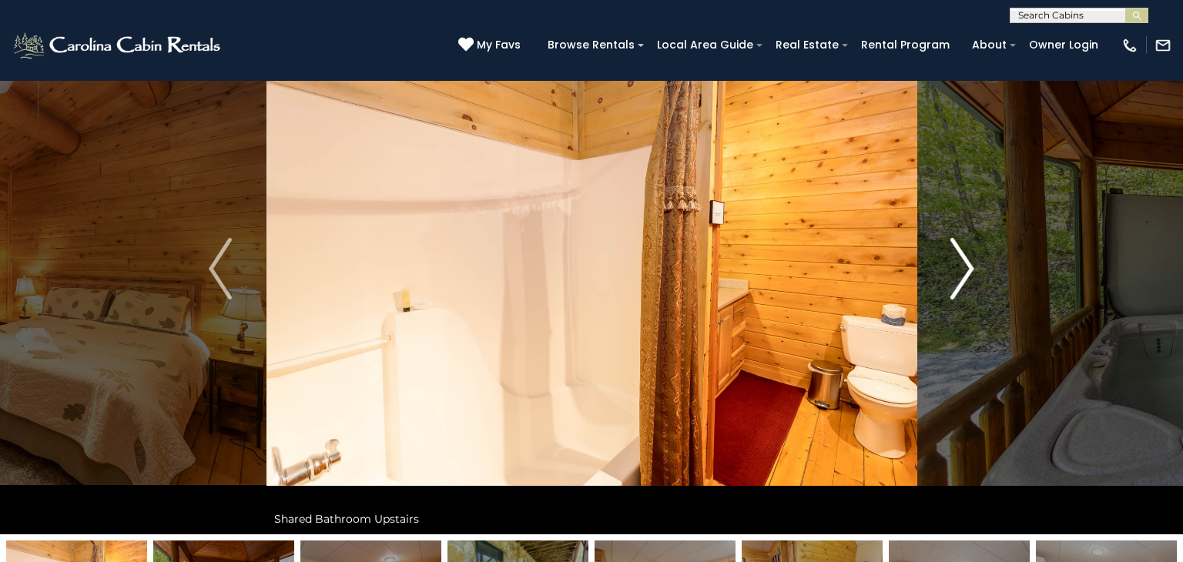
click at [968, 273] on img "Next" at bounding box center [962, 269] width 23 height 62
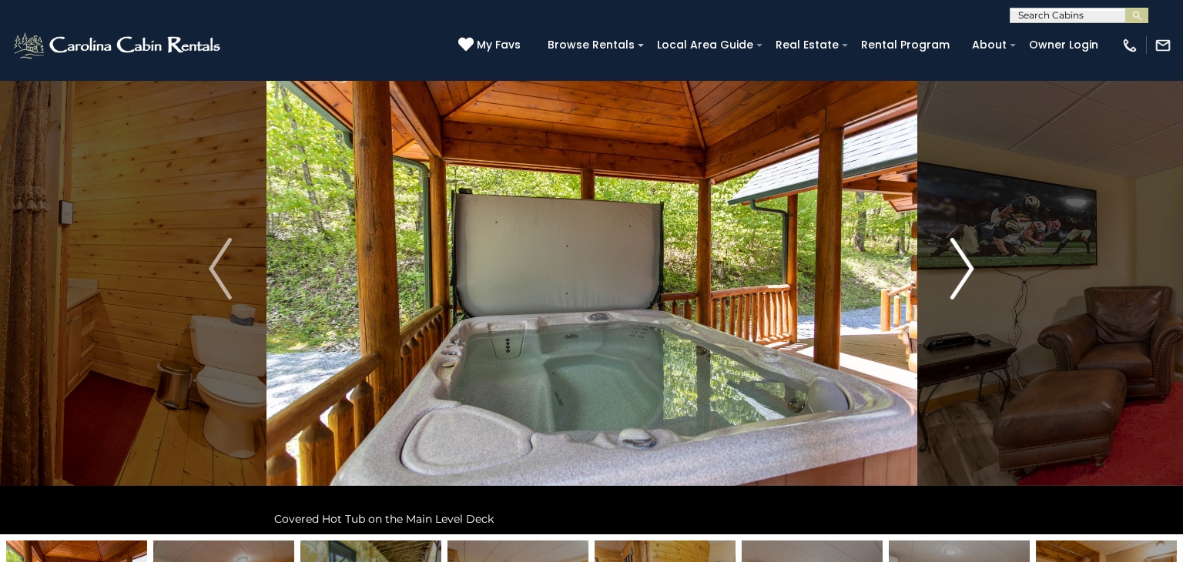
click at [968, 273] on img "Next" at bounding box center [962, 269] width 23 height 62
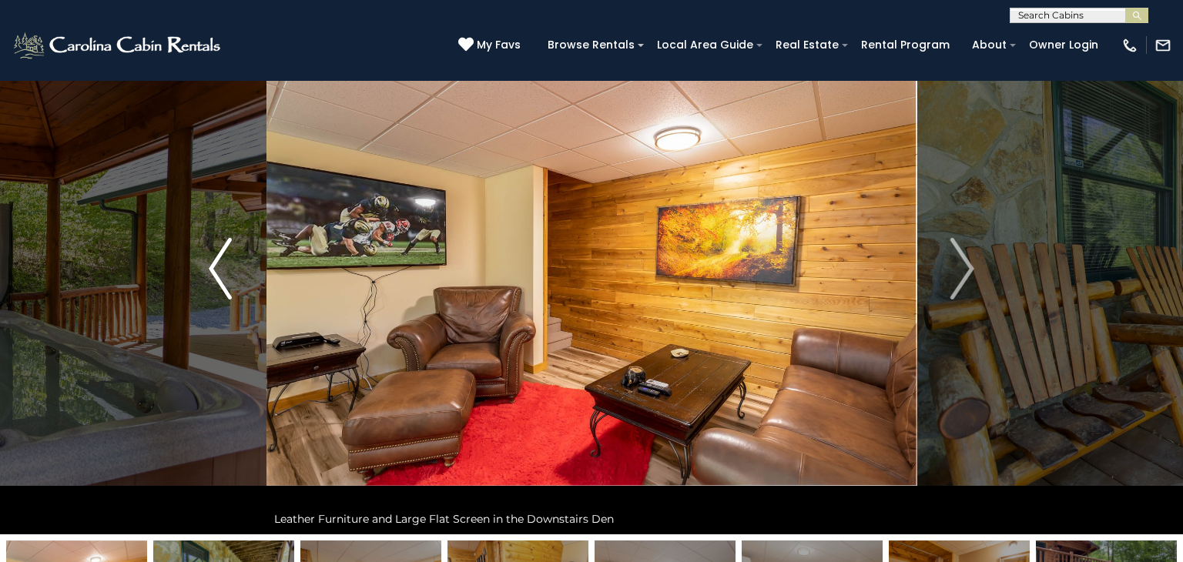
click at [194, 293] on button "Previous" at bounding box center [221, 268] width 92 height 531
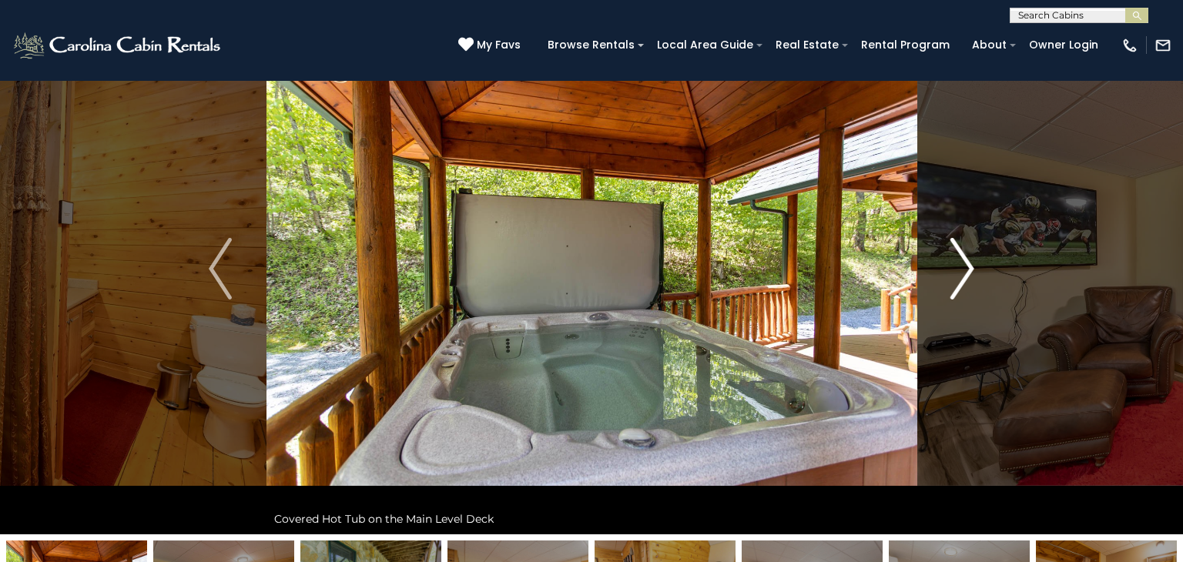
click at [951, 280] on img "Next" at bounding box center [962, 269] width 23 height 62
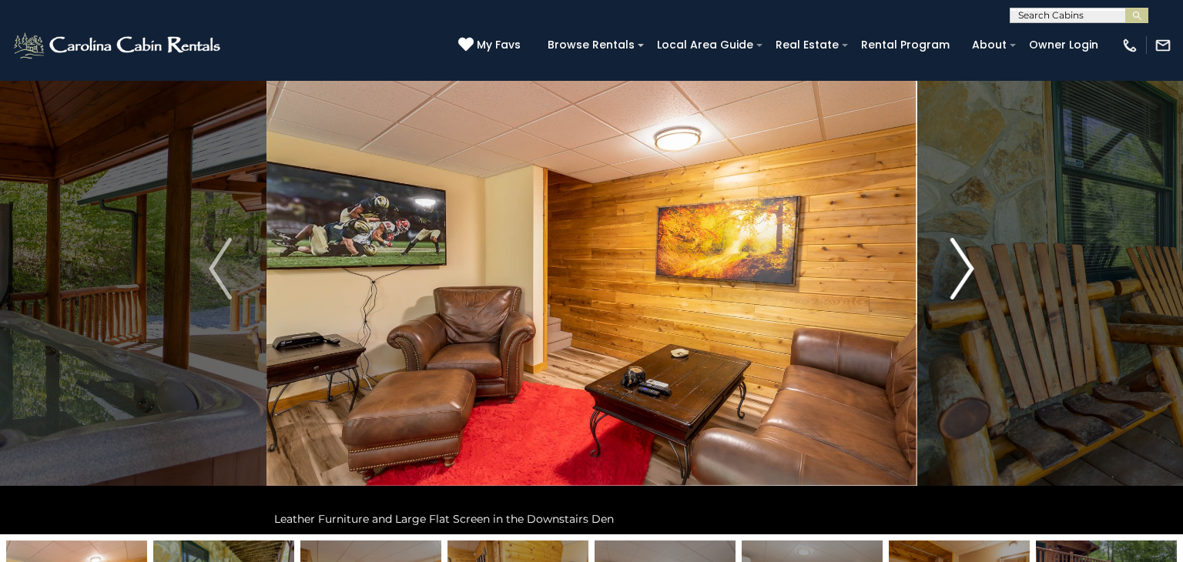
click at [951, 280] on img "Next" at bounding box center [962, 269] width 23 height 62
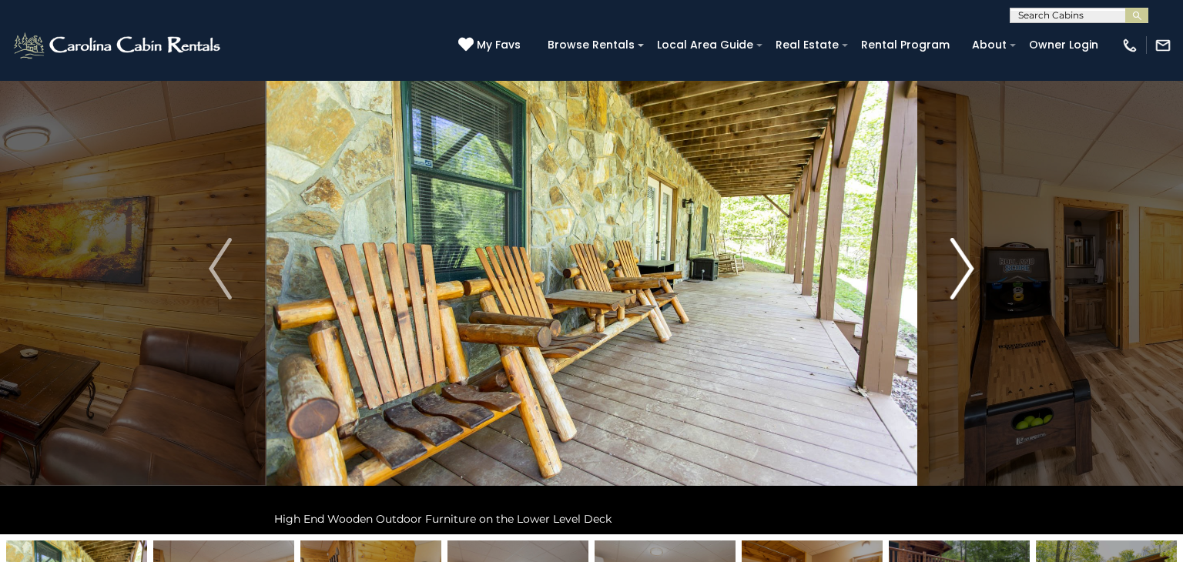
click at [951, 280] on img "Next" at bounding box center [962, 269] width 23 height 62
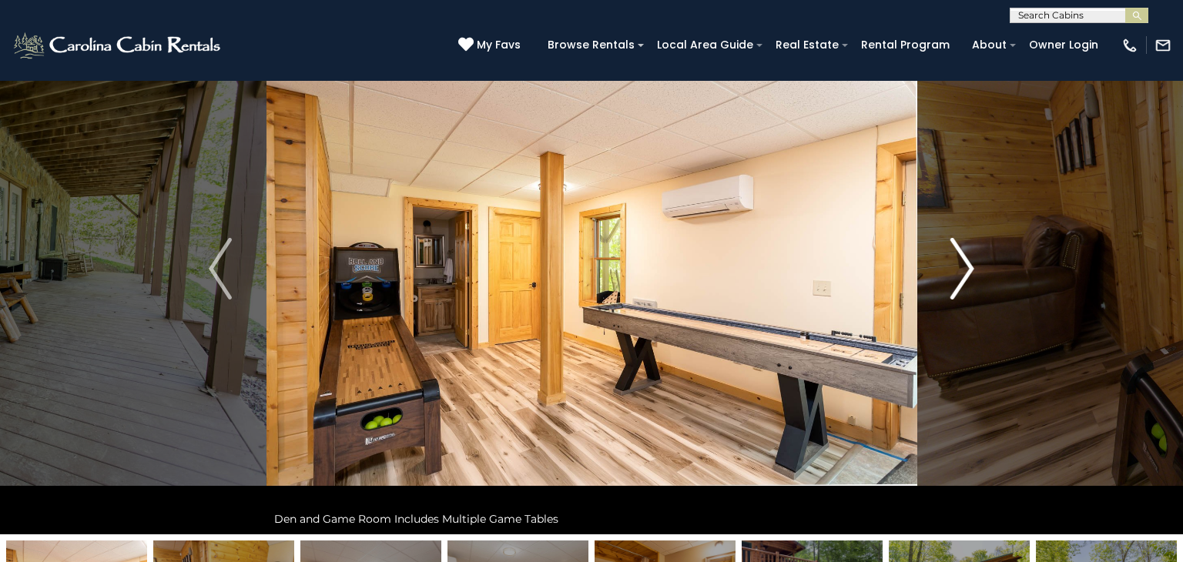
click at [951, 280] on img "Next" at bounding box center [962, 269] width 23 height 62
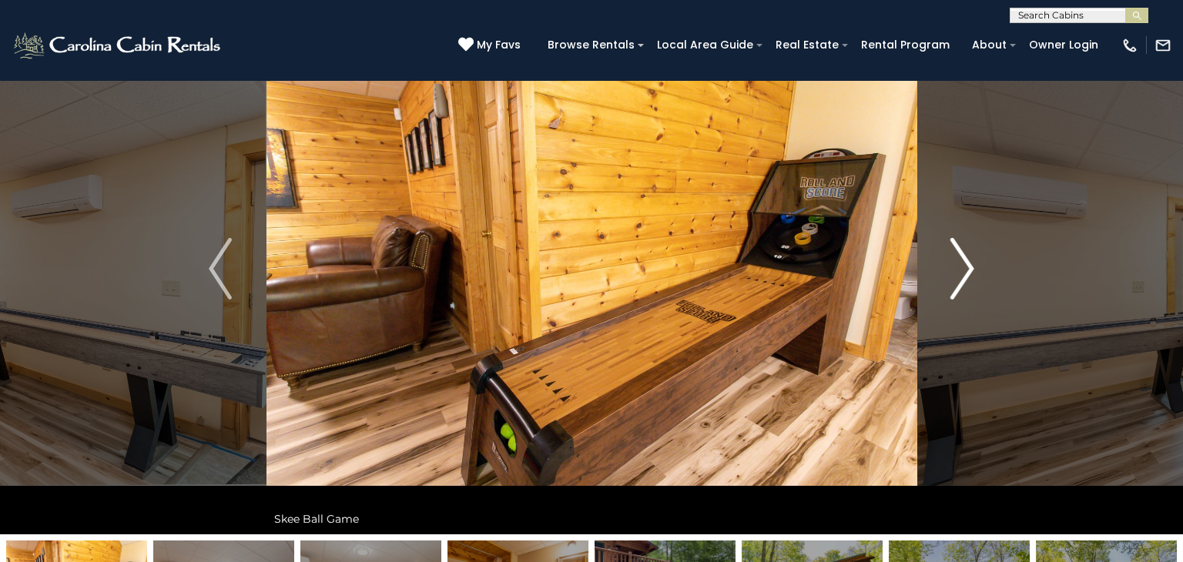
click at [951, 280] on img "Next" at bounding box center [962, 269] width 23 height 62
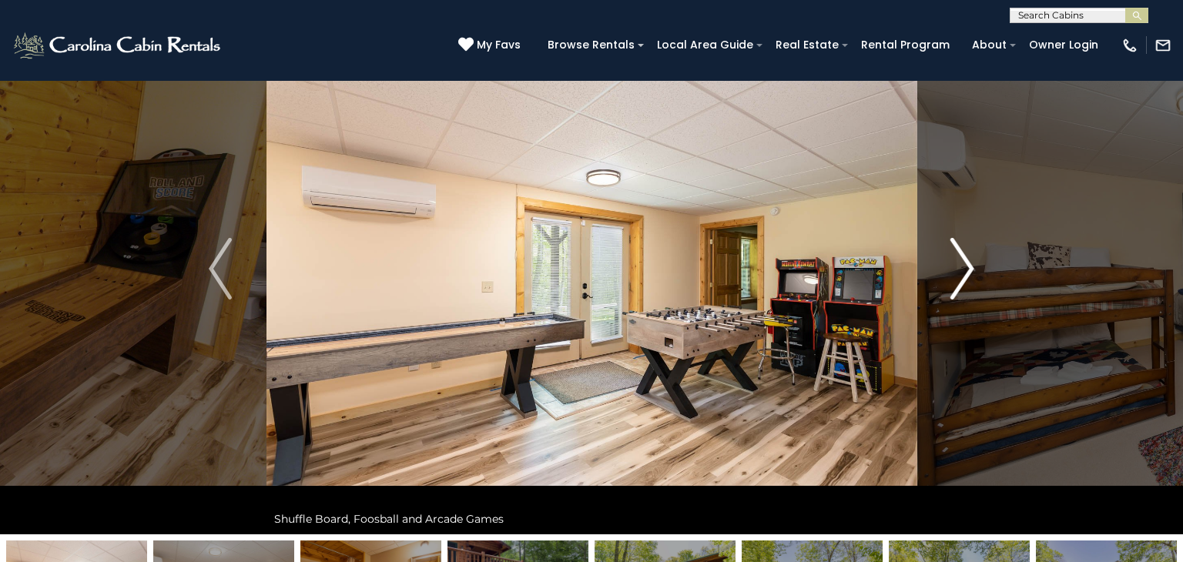
click at [951, 280] on img "Next" at bounding box center [962, 269] width 23 height 62
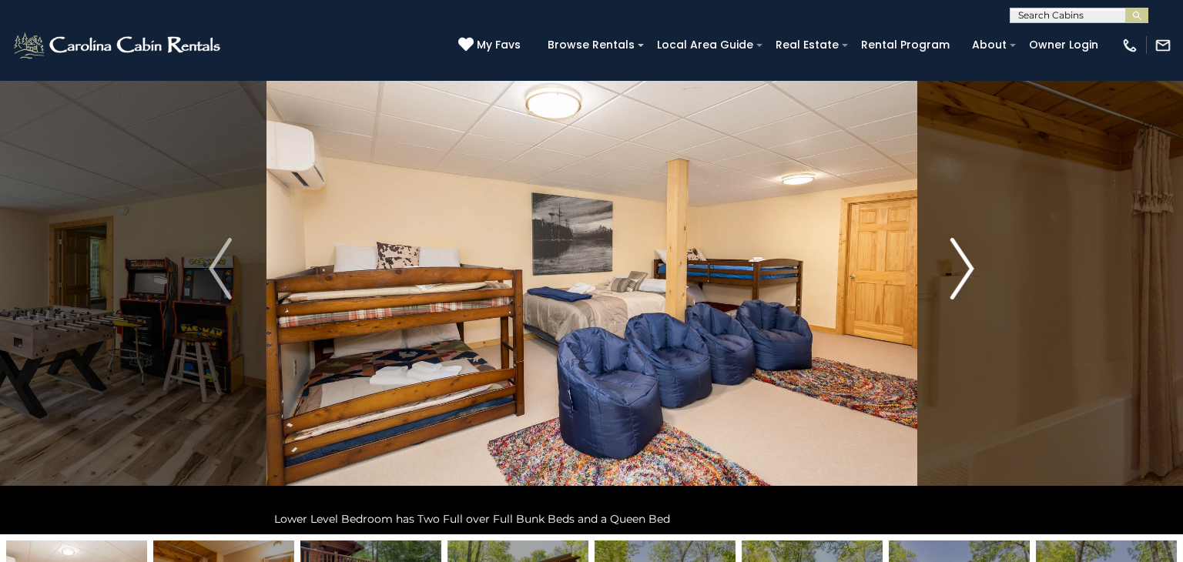
click at [951, 280] on img "Next" at bounding box center [962, 269] width 23 height 62
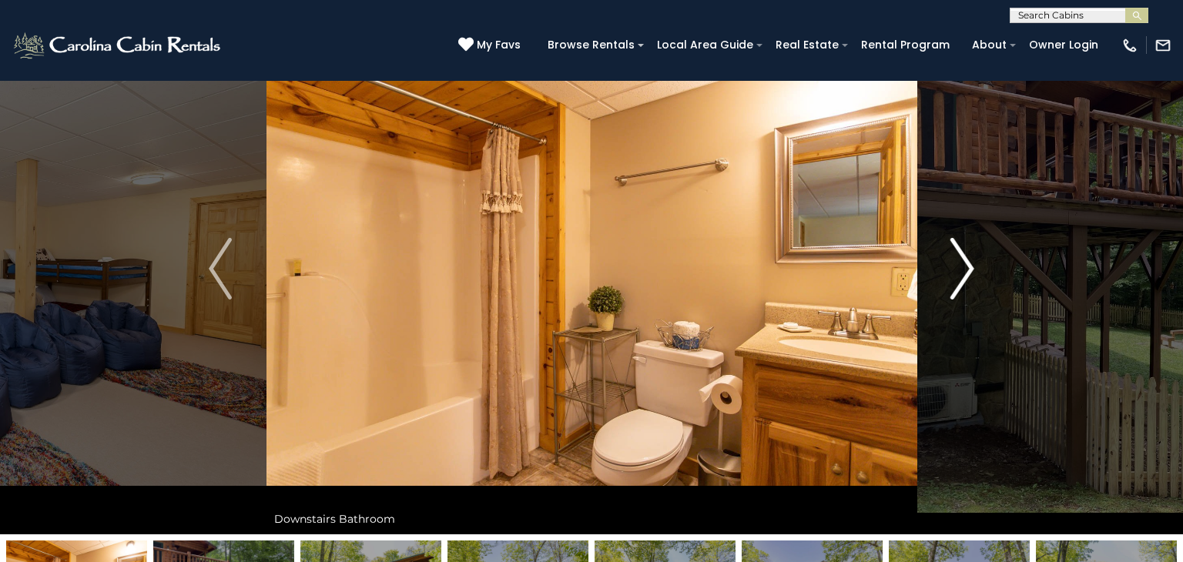
click at [951, 280] on img "Next" at bounding box center [962, 269] width 23 height 62
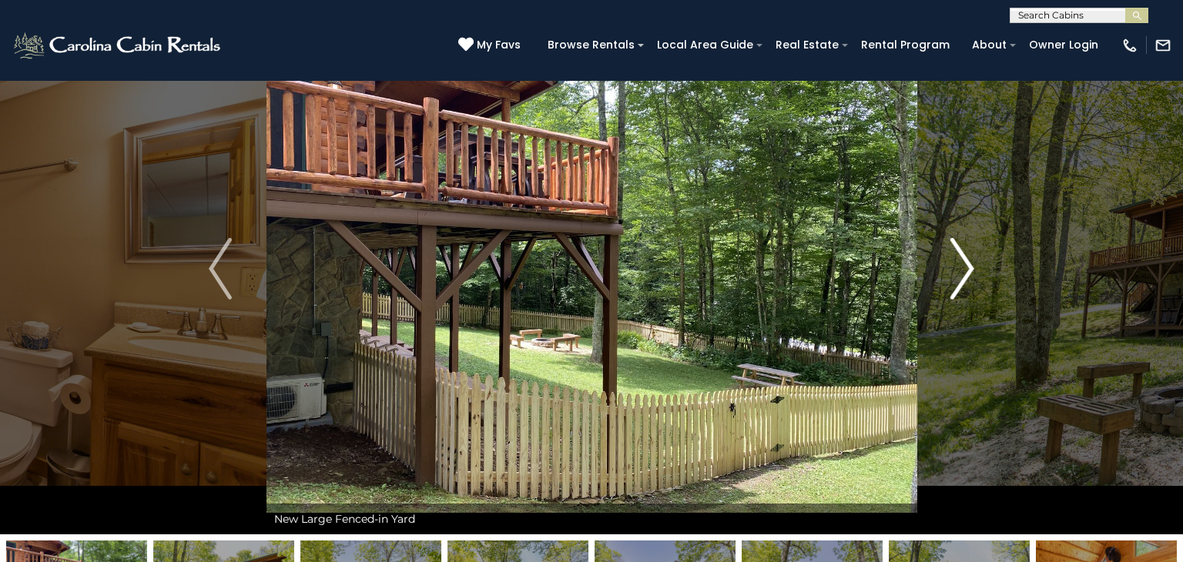
click at [951, 280] on img "Next" at bounding box center [962, 269] width 23 height 62
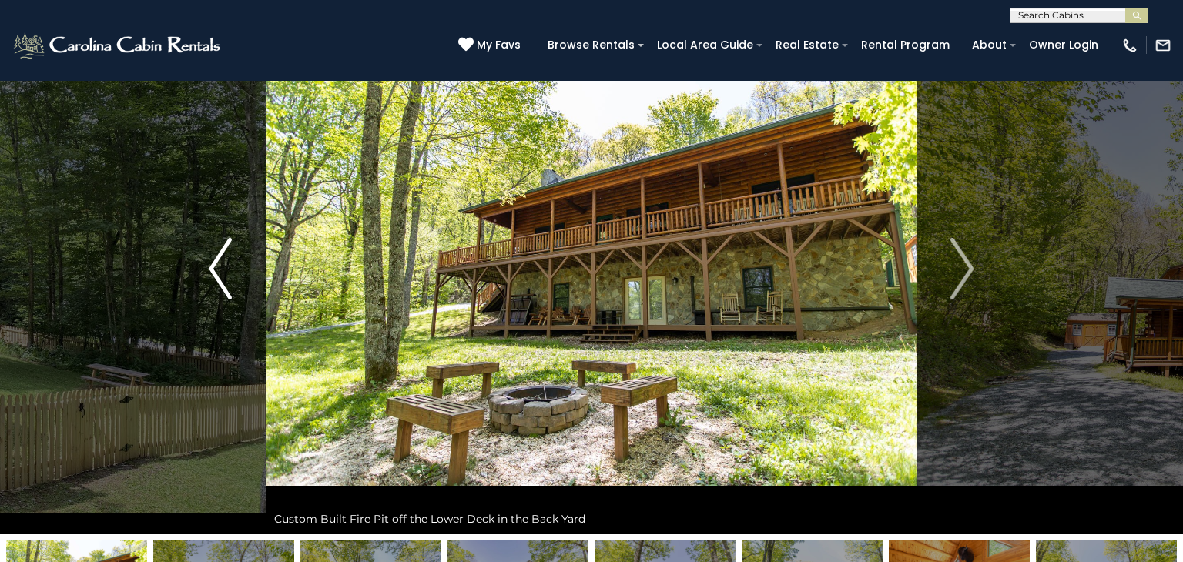
click at [202, 255] on button "Previous" at bounding box center [221, 268] width 92 height 531
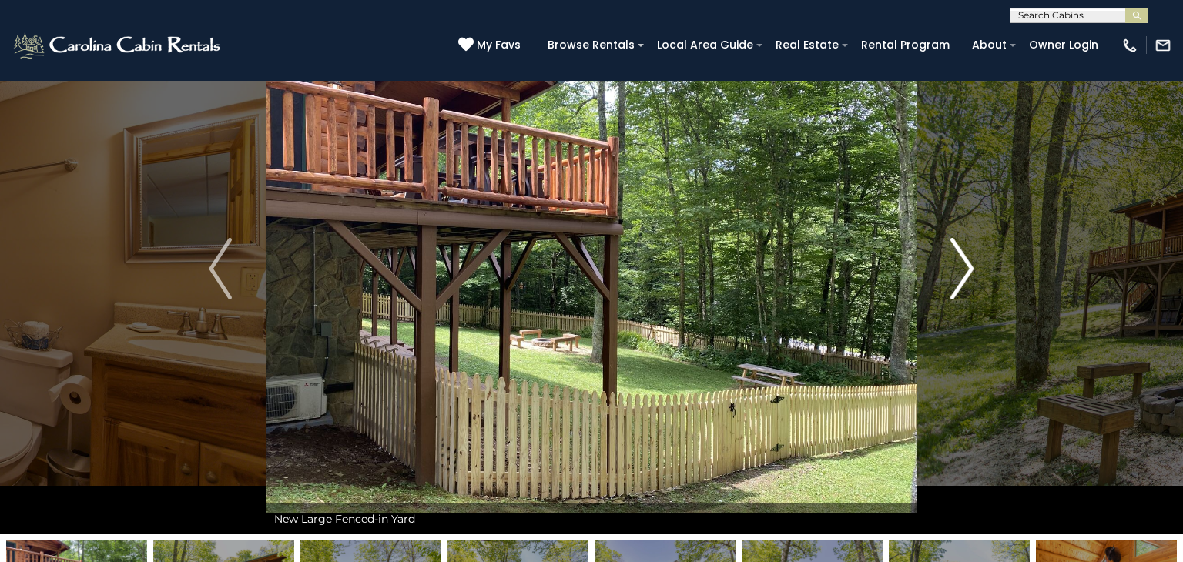
click at [966, 266] on img "Next" at bounding box center [962, 269] width 23 height 62
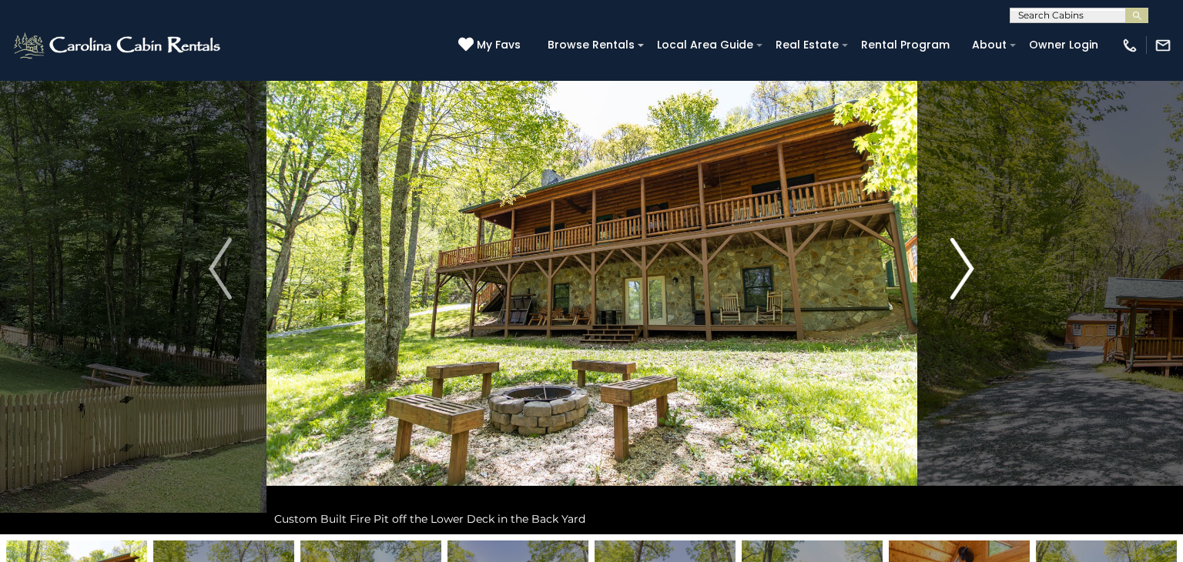
click at [966, 266] on img "Next" at bounding box center [962, 269] width 23 height 62
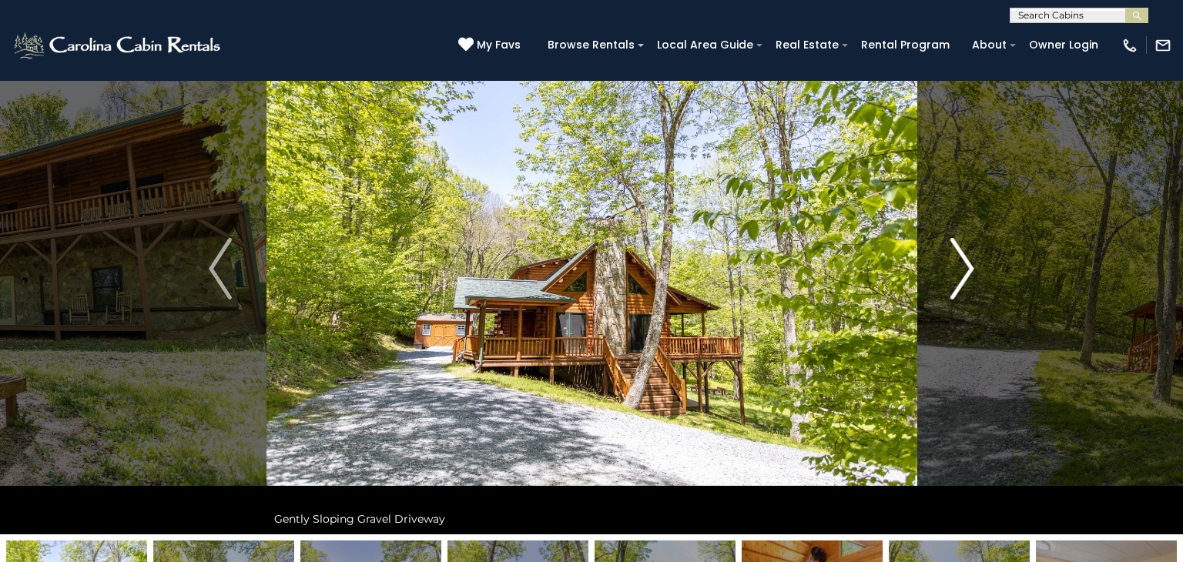
click at [966, 266] on img "Next" at bounding box center [962, 269] width 23 height 62
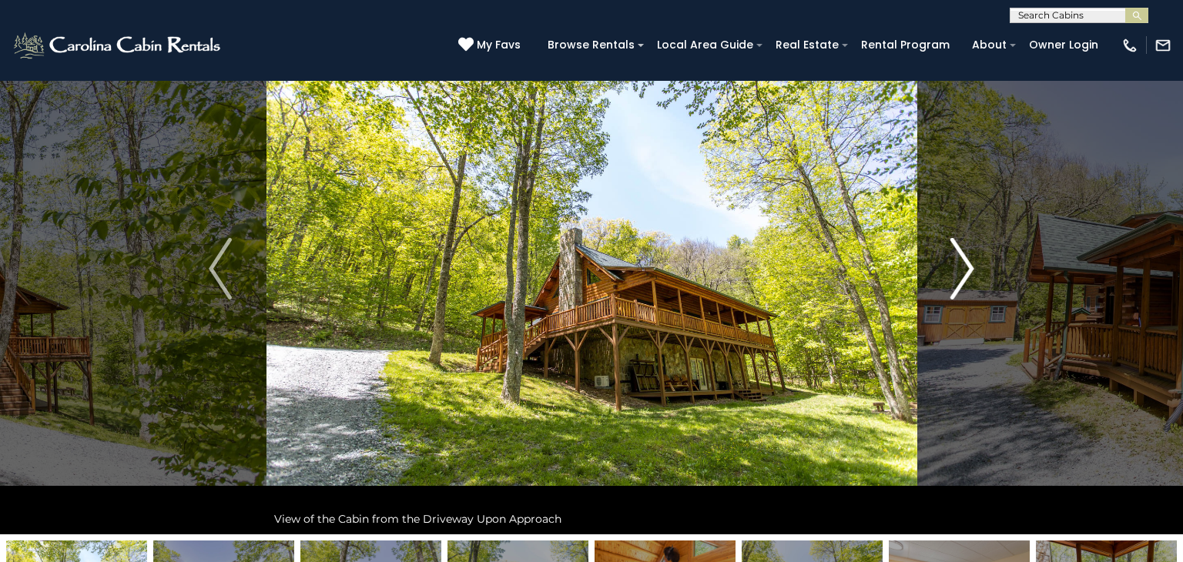
click at [966, 266] on img "Next" at bounding box center [962, 269] width 23 height 62
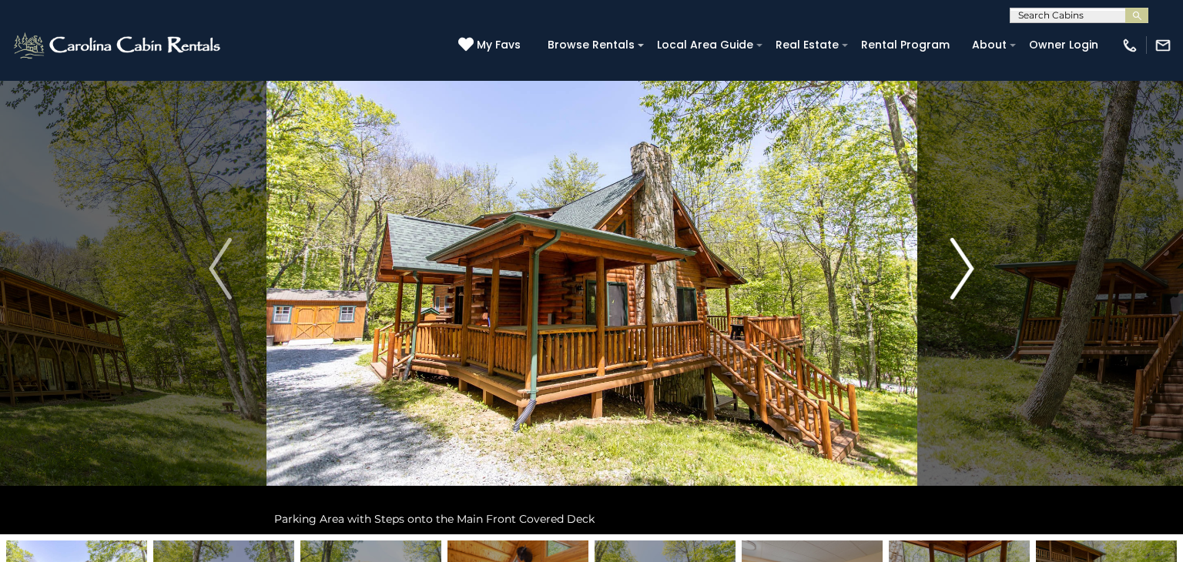
click at [966, 266] on img "Next" at bounding box center [962, 269] width 23 height 62
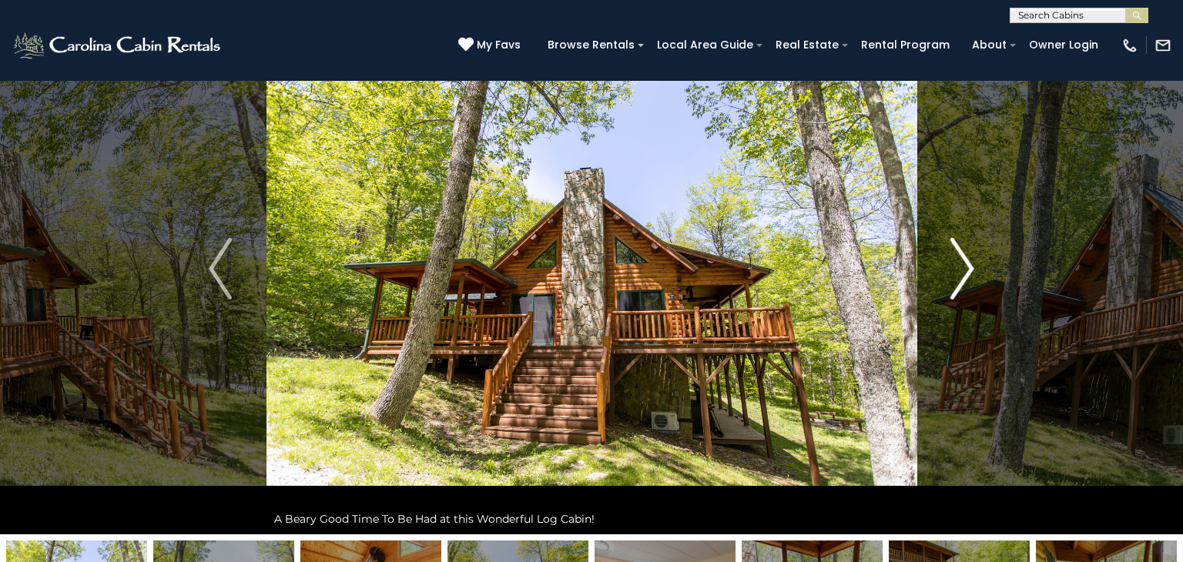
click at [966, 266] on img "Next" at bounding box center [962, 269] width 23 height 62
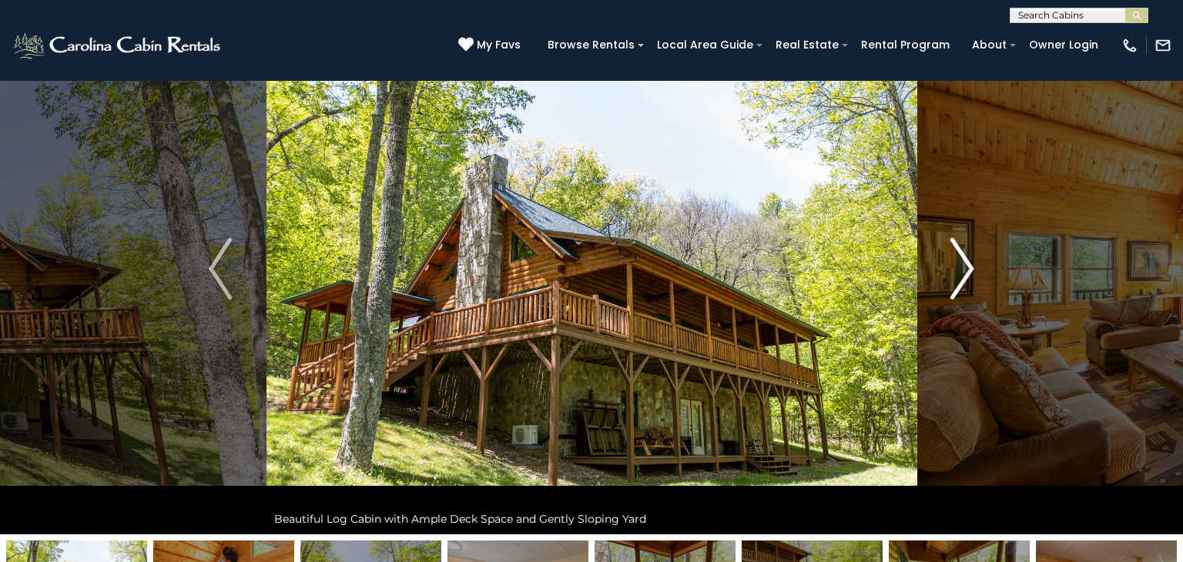
click at [966, 266] on img "Next" at bounding box center [962, 269] width 23 height 62
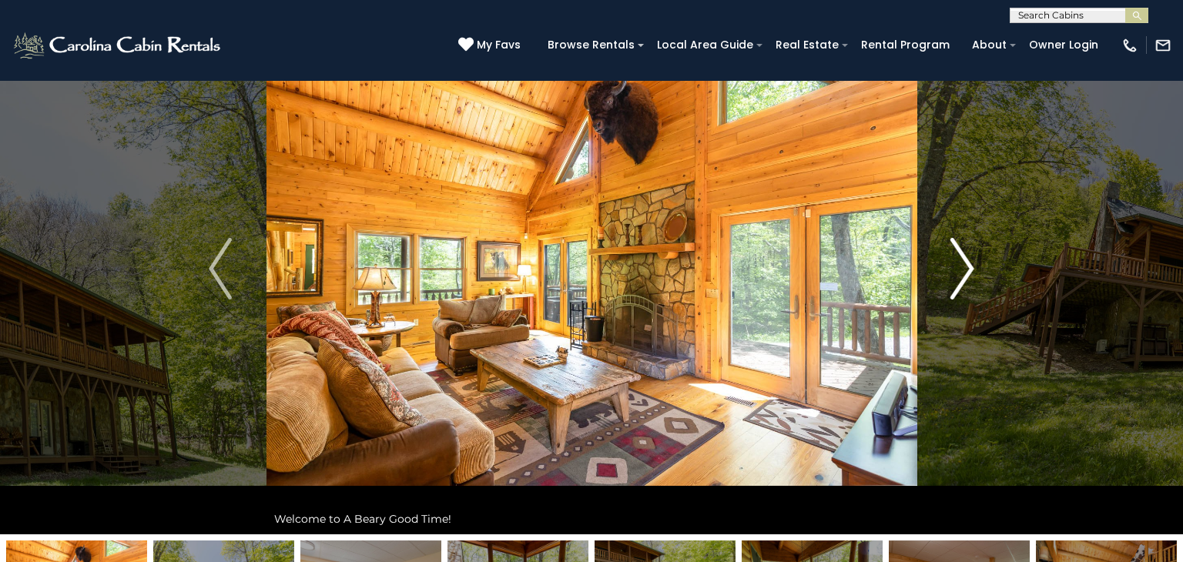
click at [966, 266] on img "Next" at bounding box center [962, 269] width 23 height 62
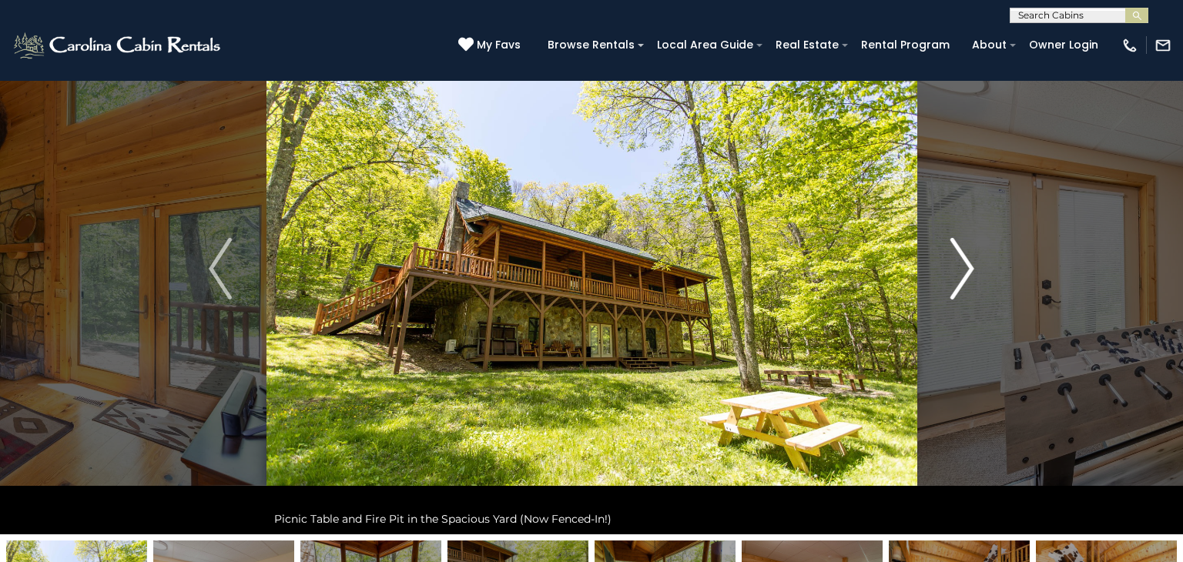
click at [966, 266] on img "Next" at bounding box center [962, 269] width 23 height 62
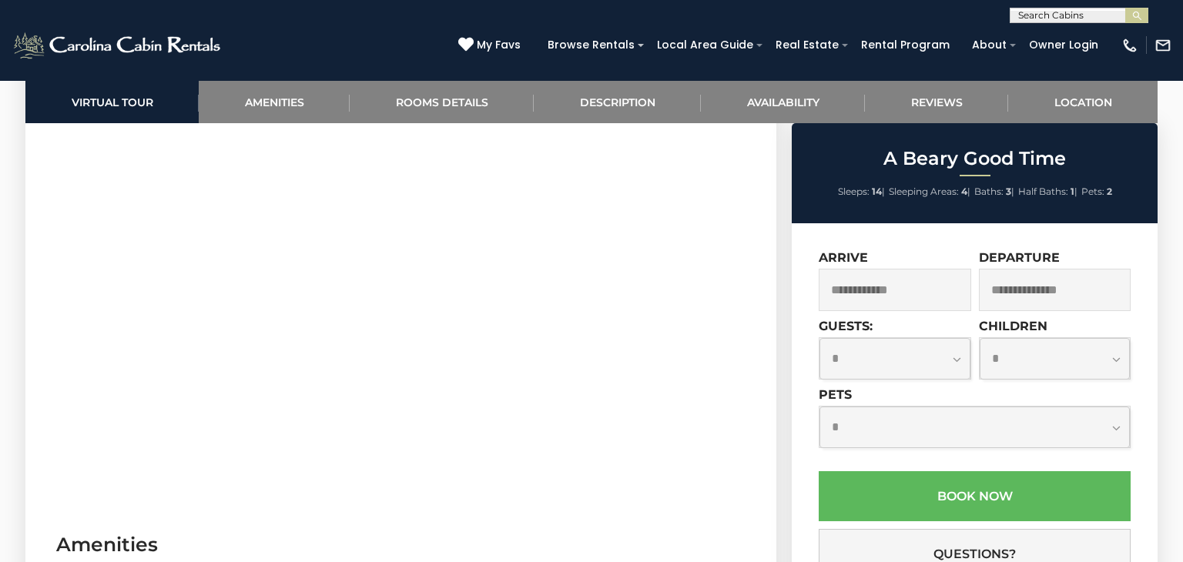
scroll to position [833, 0]
click at [927, 306] on input "text" at bounding box center [895, 290] width 152 height 42
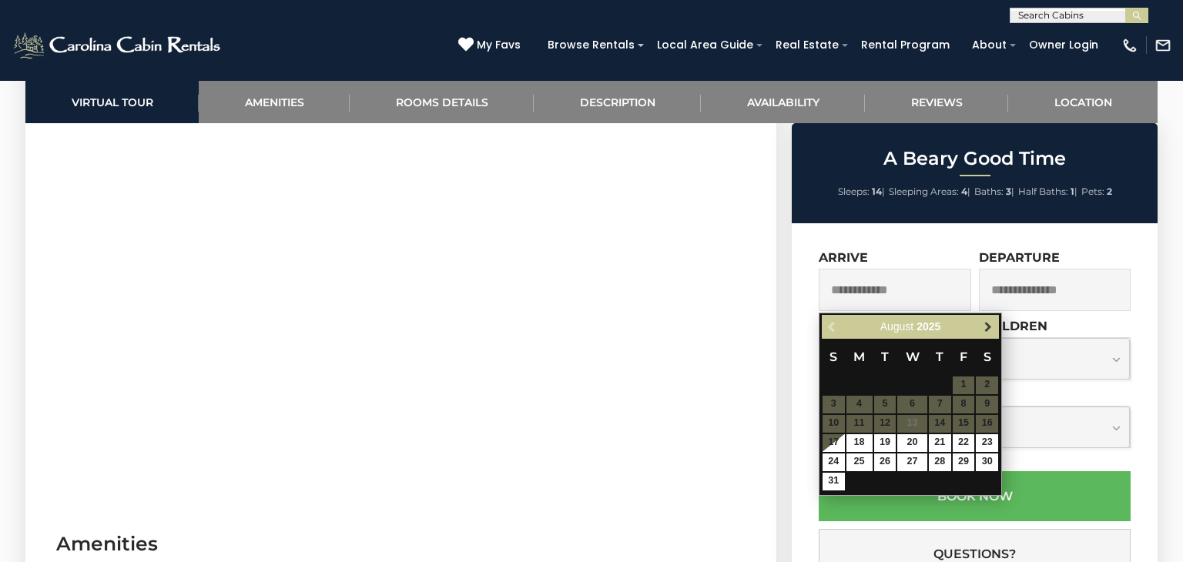
click at [987, 330] on span "Next" at bounding box center [988, 327] width 12 height 12
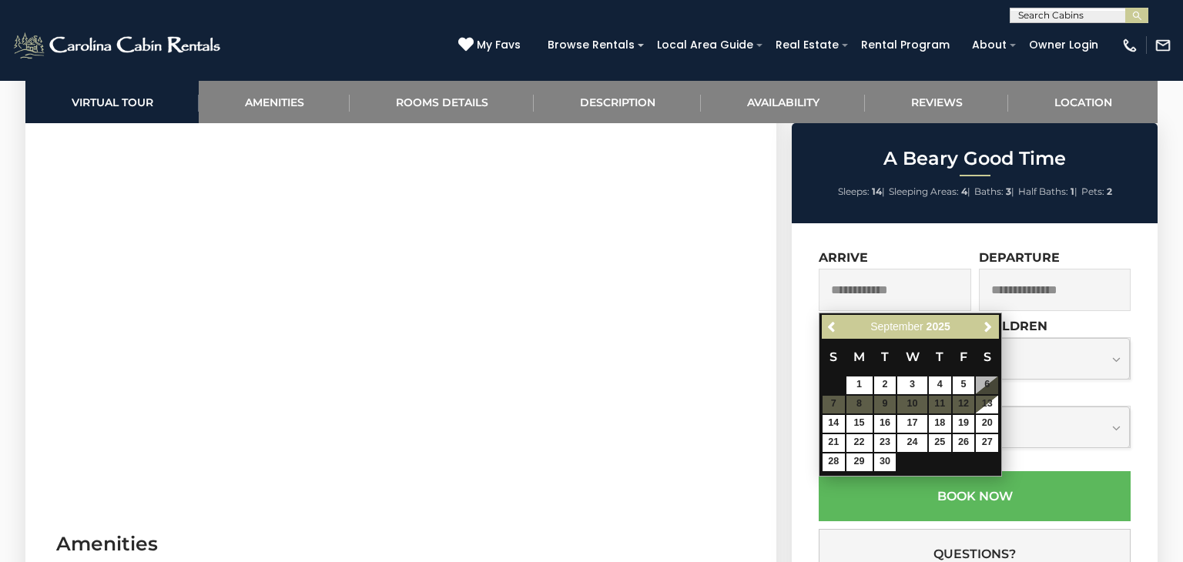
click at [885, 310] on input "text" at bounding box center [895, 290] width 152 height 42
click at [895, 320] on span "September" at bounding box center [896, 326] width 52 height 12
click at [896, 321] on span "September" at bounding box center [896, 326] width 52 height 12
click at [977, 333] on div "Previous Next September 2025" at bounding box center [910, 327] width 177 height 24
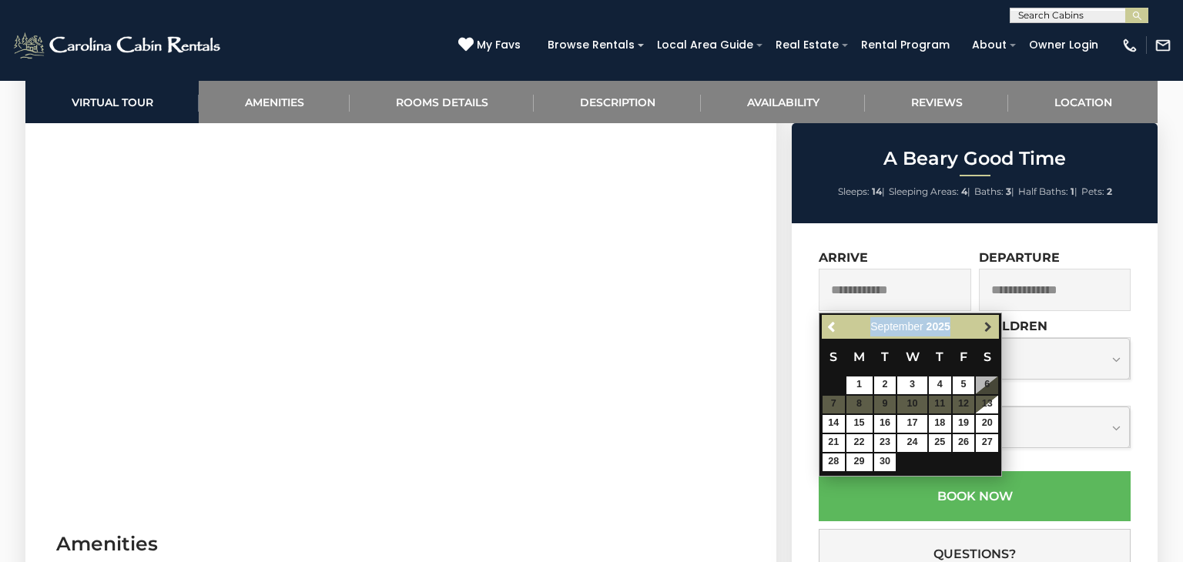
click at [988, 326] on span "Next" at bounding box center [988, 327] width 12 height 12
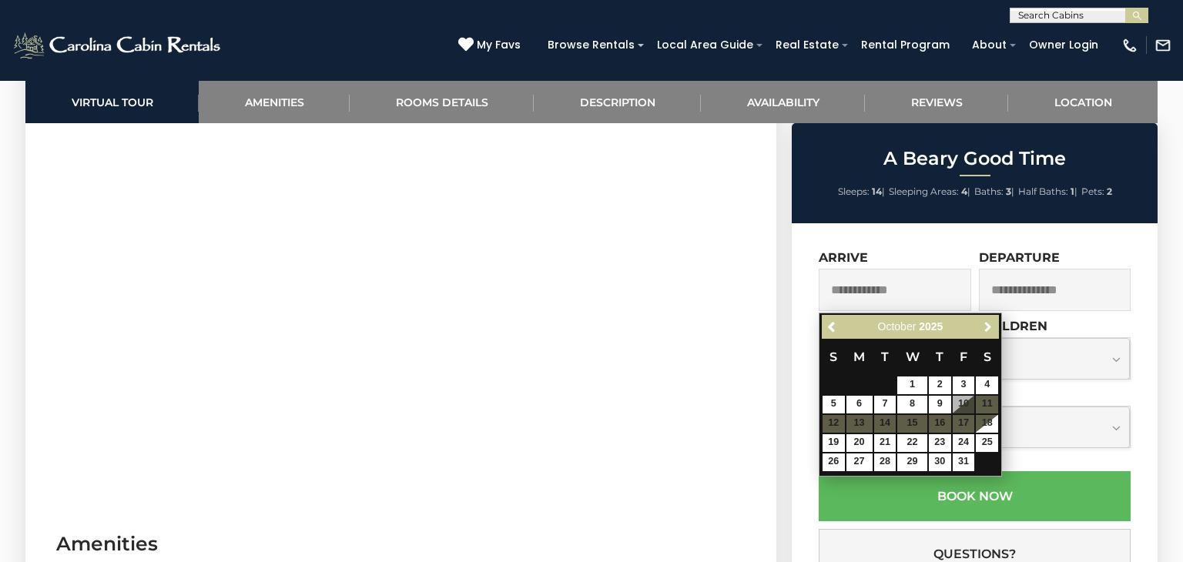
click at [988, 326] on span "Next" at bounding box center [988, 327] width 12 height 12
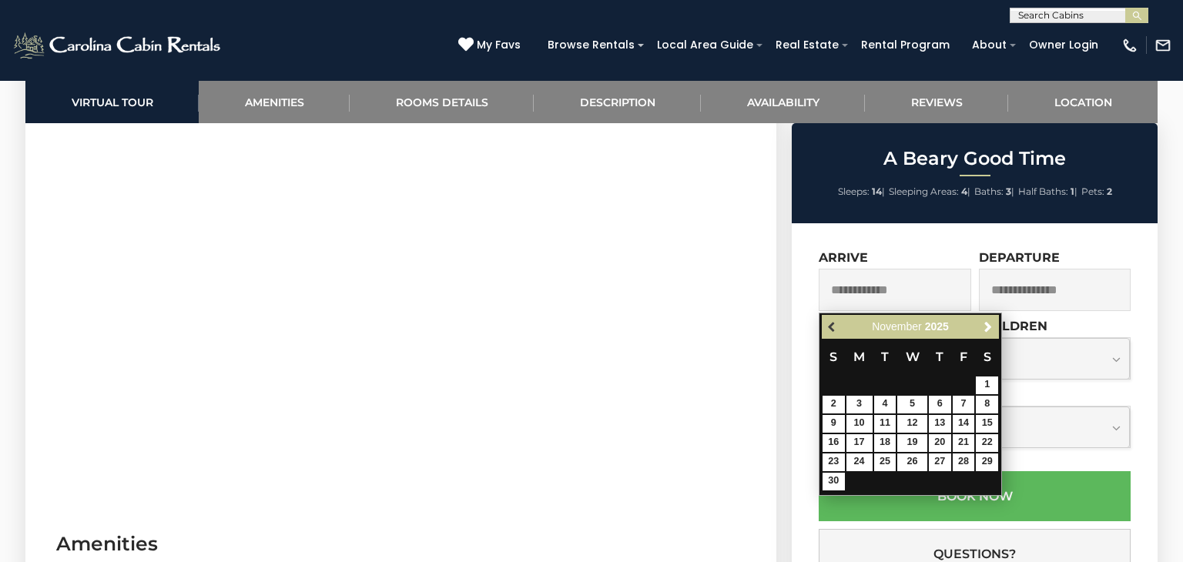
click at [831, 323] on span "Previous" at bounding box center [832, 327] width 12 height 12
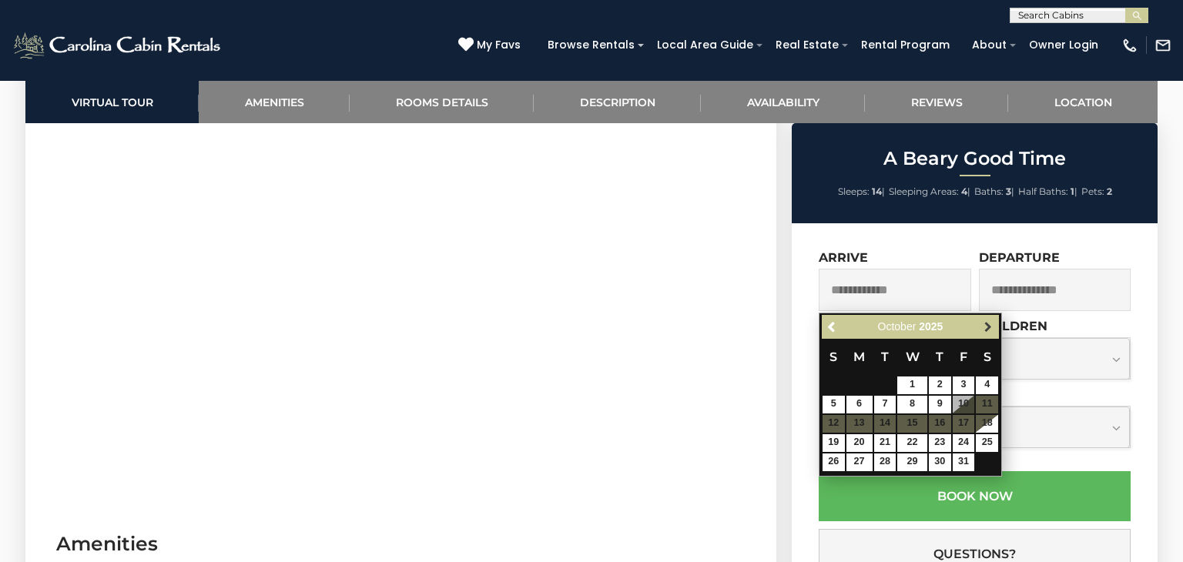
click at [989, 328] on span "Next" at bounding box center [988, 327] width 12 height 12
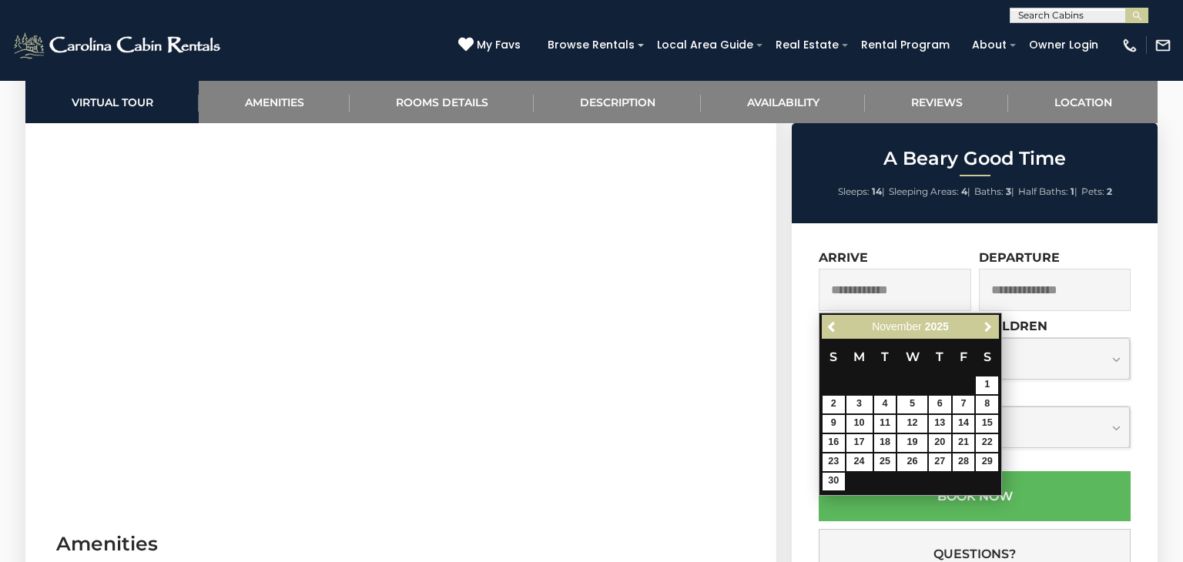
click at [989, 328] on span "Next" at bounding box center [988, 327] width 12 height 12
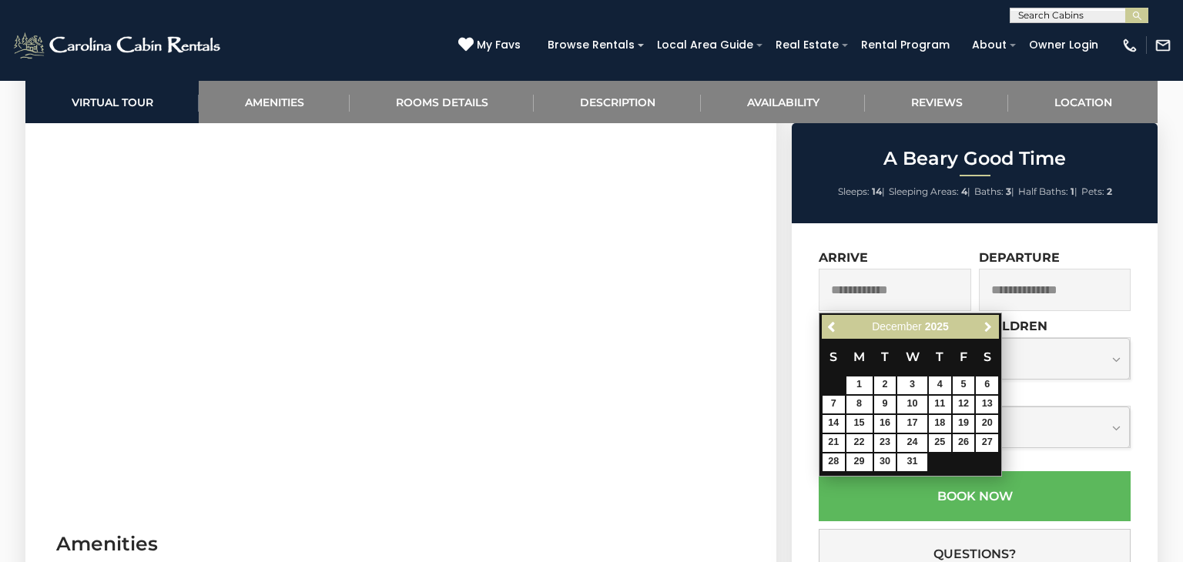
click at [989, 328] on span "Next" at bounding box center [988, 327] width 12 height 12
click at [833, 321] on span "Previous" at bounding box center [832, 327] width 12 height 12
click at [855, 383] on link "1" at bounding box center [859, 386] width 26 height 18
type input "**********"
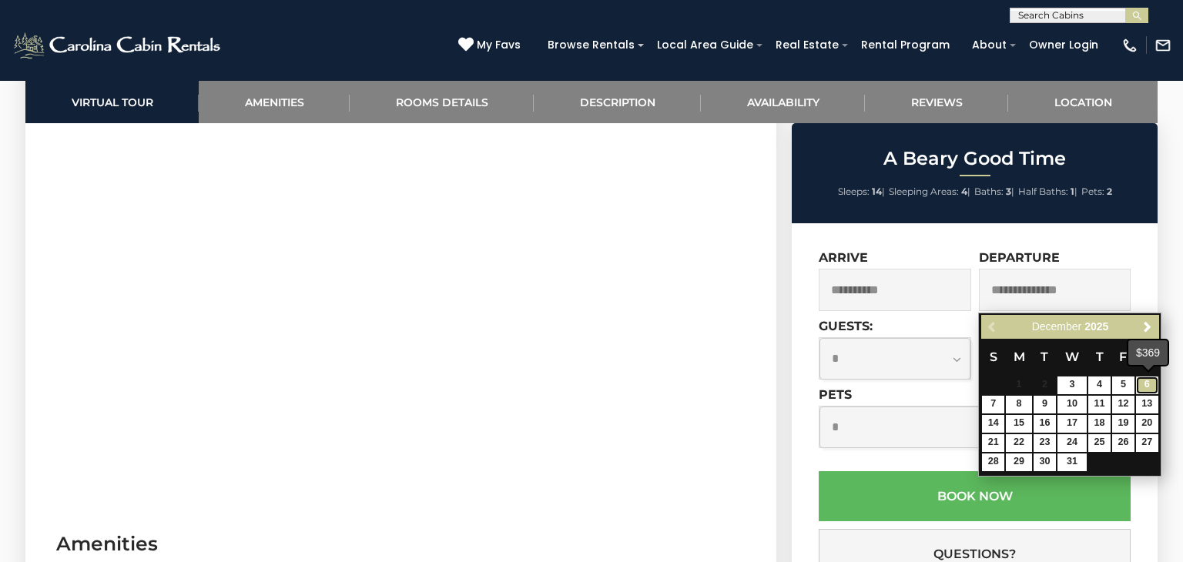
click at [1151, 390] on link "6" at bounding box center [1147, 386] width 22 height 18
type input "**********"
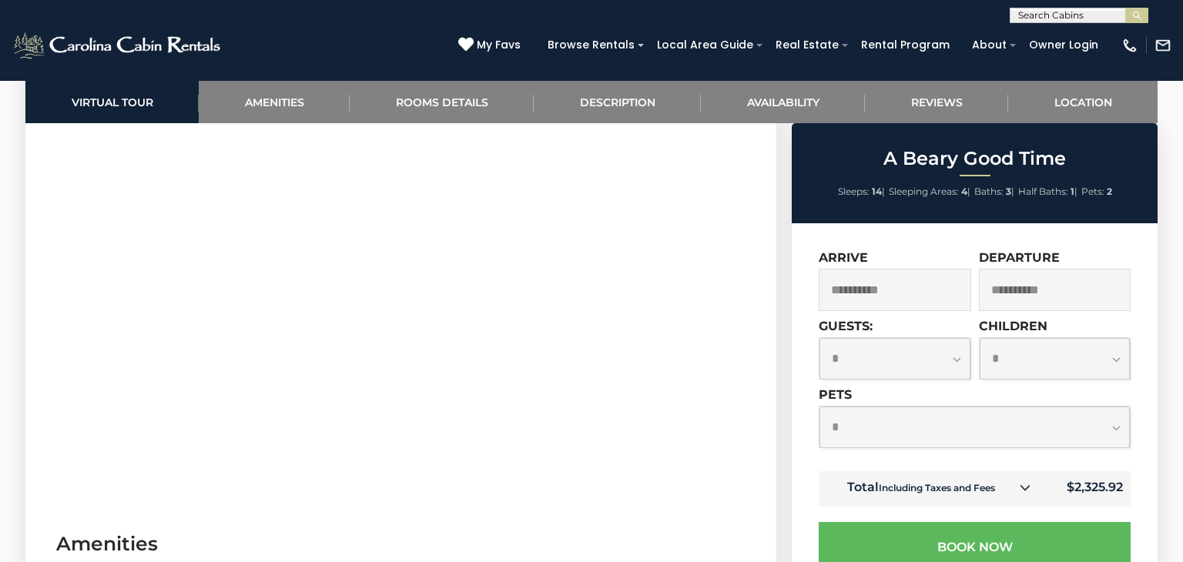
click at [957, 358] on select "**********" at bounding box center [894, 358] width 151 height 41
select select "*"
click at [819, 339] on select "**********" at bounding box center [894, 358] width 151 height 41
click at [1125, 362] on select "**********" at bounding box center [1055, 358] width 151 height 41
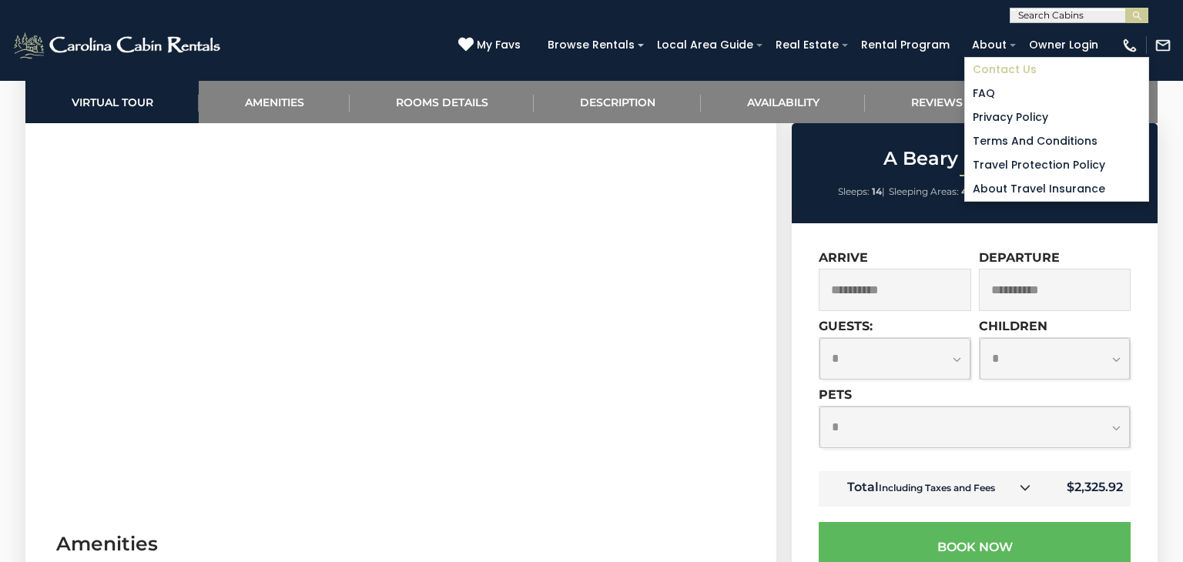
select select "*"
click at [980, 339] on select "**********" at bounding box center [1055, 358] width 151 height 41
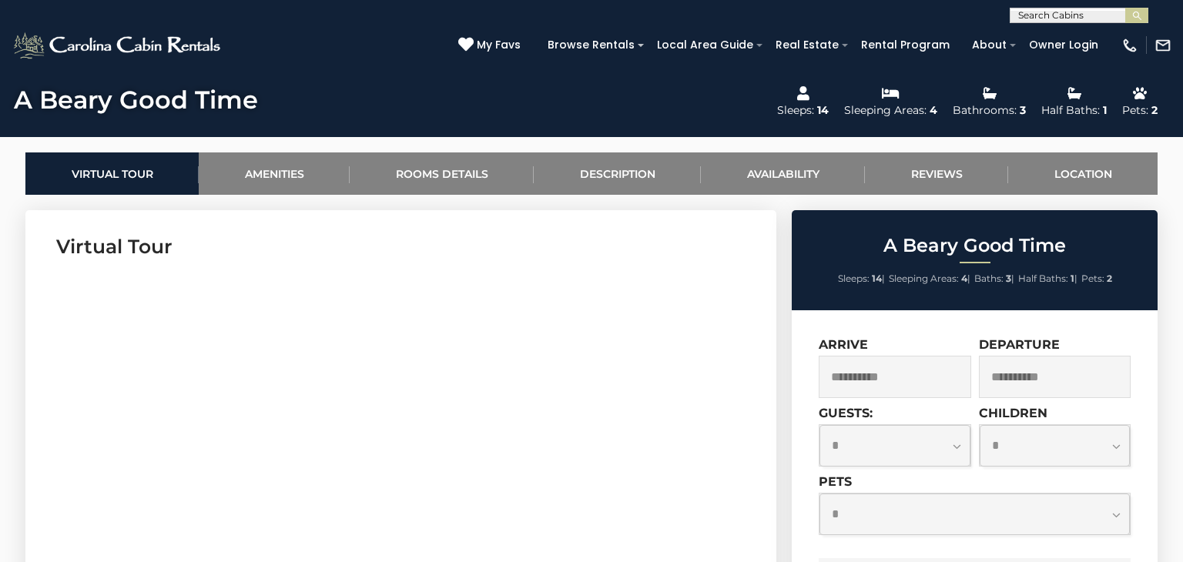
scroll to position [0, 0]
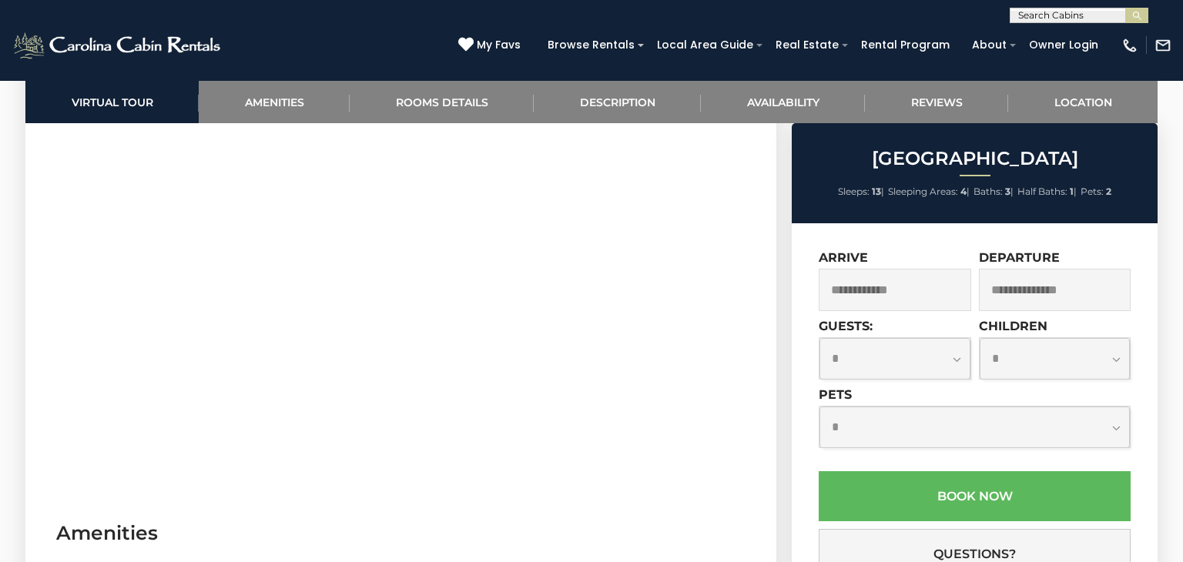
click at [911, 295] on input "text" at bounding box center [895, 290] width 152 height 42
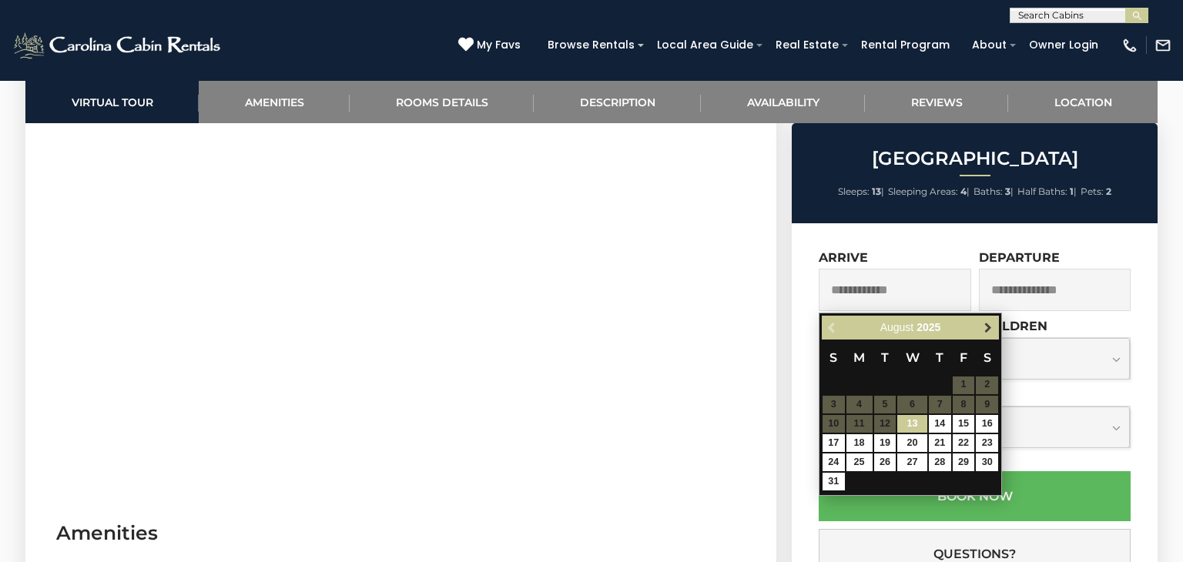
click at [990, 325] on span "Next" at bounding box center [988, 327] width 12 height 12
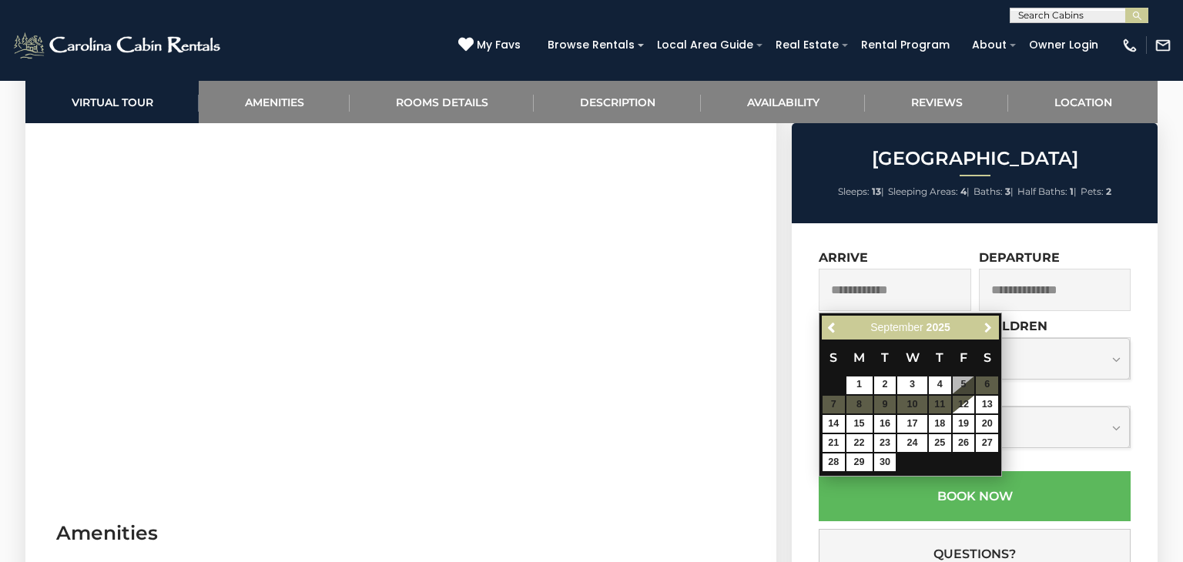
click at [990, 325] on span "Next" at bounding box center [988, 327] width 12 height 12
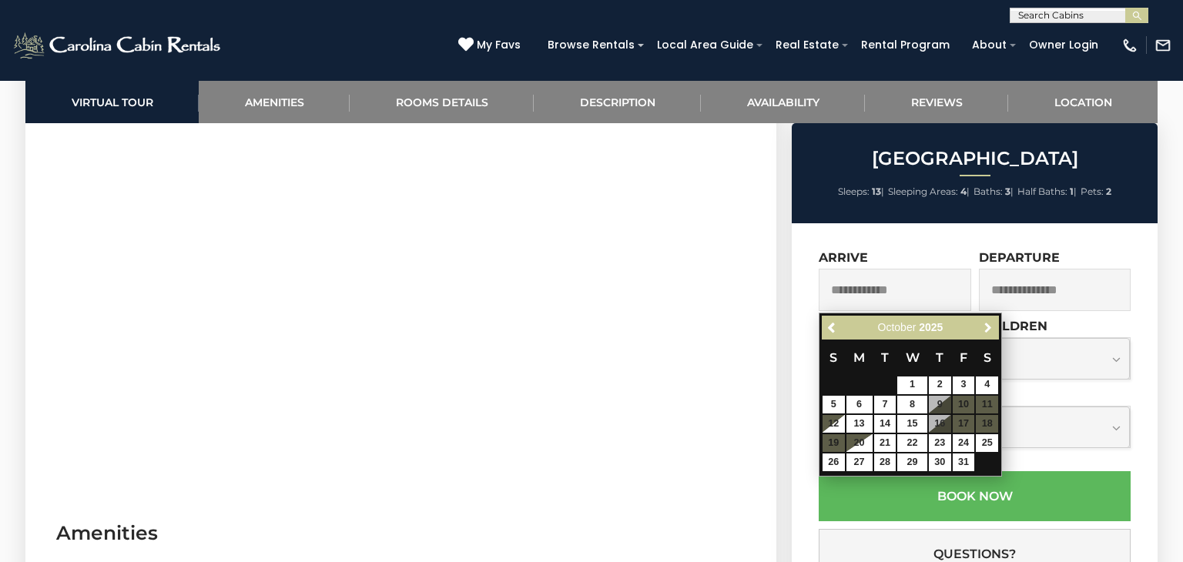
click at [990, 325] on span "Next" at bounding box center [988, 327] width 12 height 12
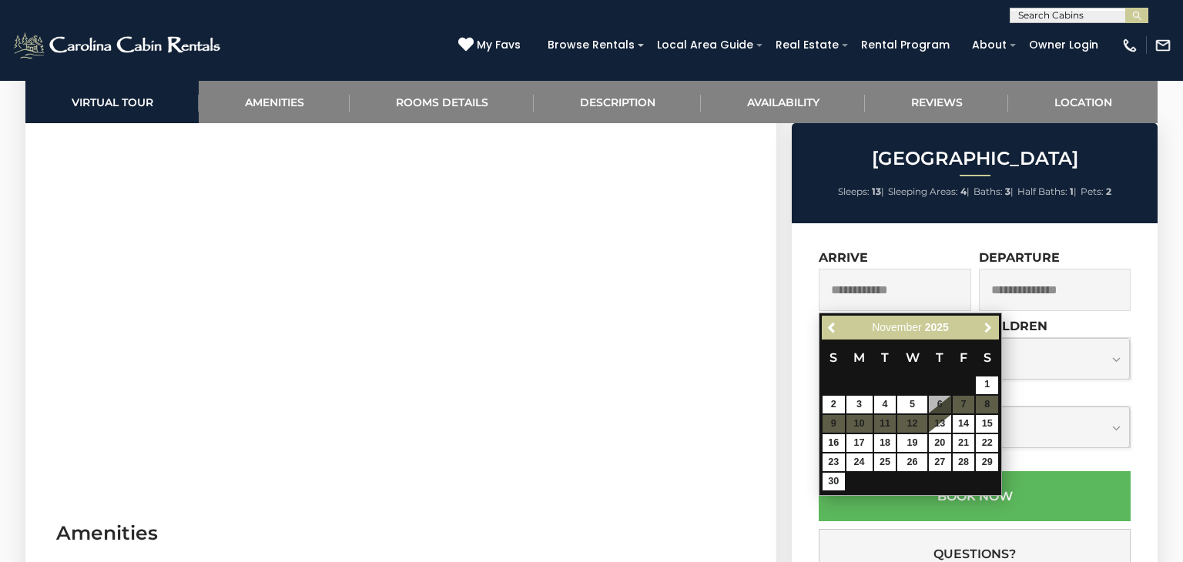
click at [990, 325] on span "Next" at bounding box center [988, 327] width 12 height 12
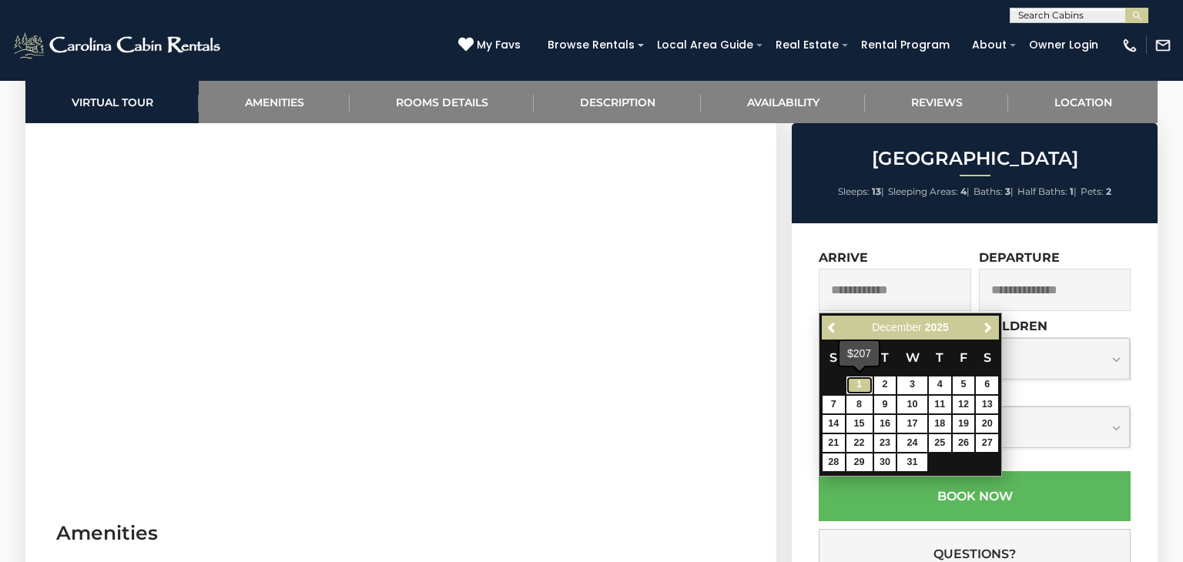
click at [860, 384] on link "1" at bounding box center [859, 386] width 26 height 18
type input "**********"
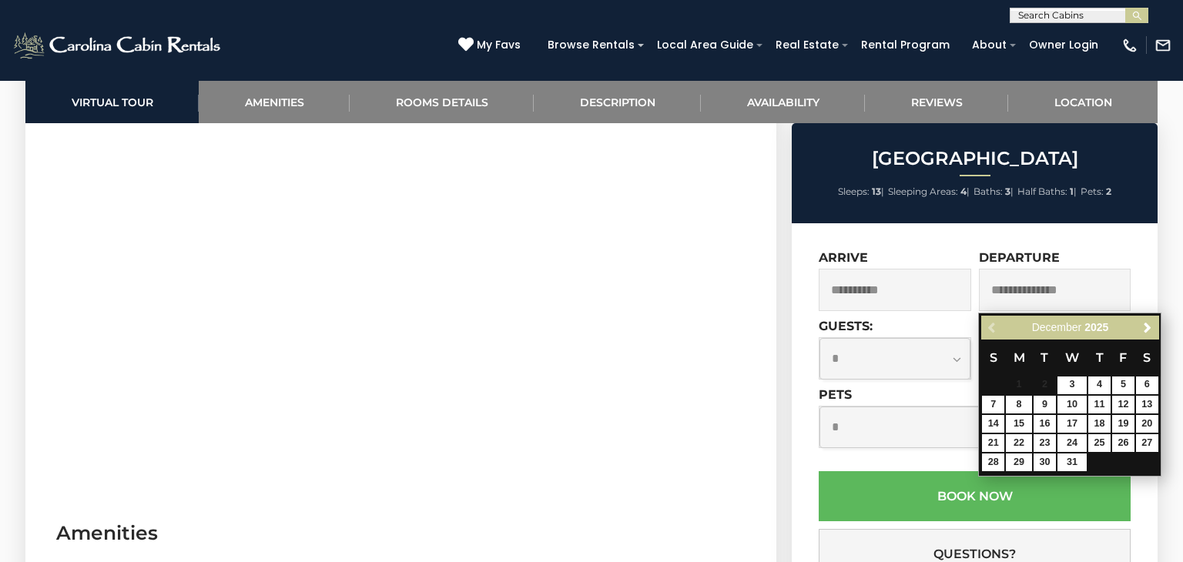
click at [1120, 293] on input "text" at bounding box center [1055, 290] width 152 height 42
click at [1147, 384] on link "6" at bounding box center [1147, 386] width 22 height 18
type input "**********"
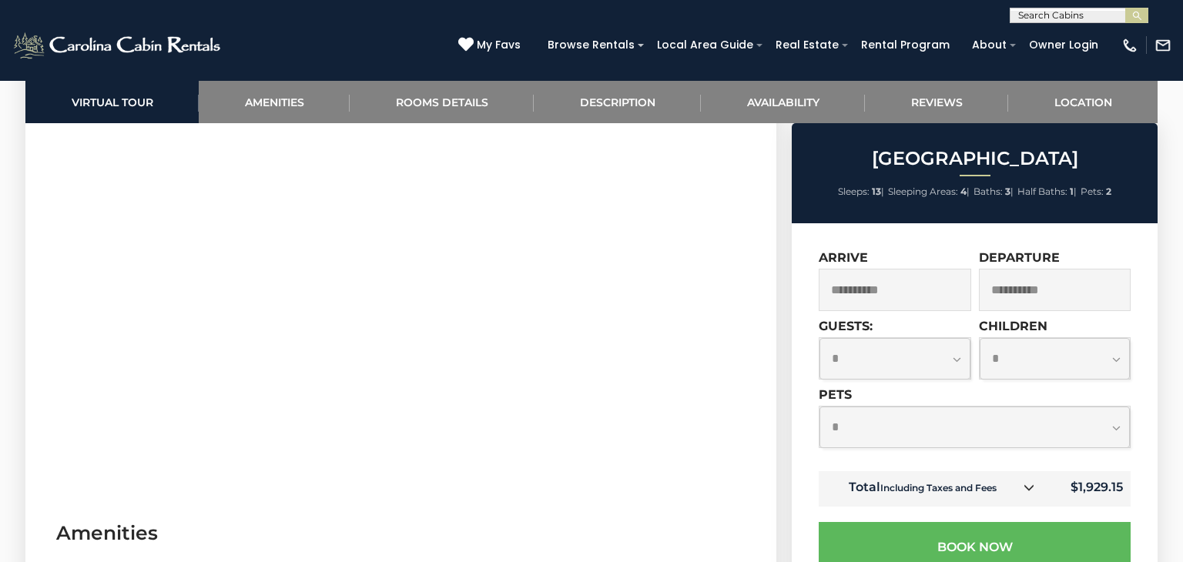
click at [967, 348] on select "**********" at bounding box center [894, 358] width 151 height 41
select select "*"
click at [819, 339] on select "**********" at bounding box center [894, 358] width 151 height 41
